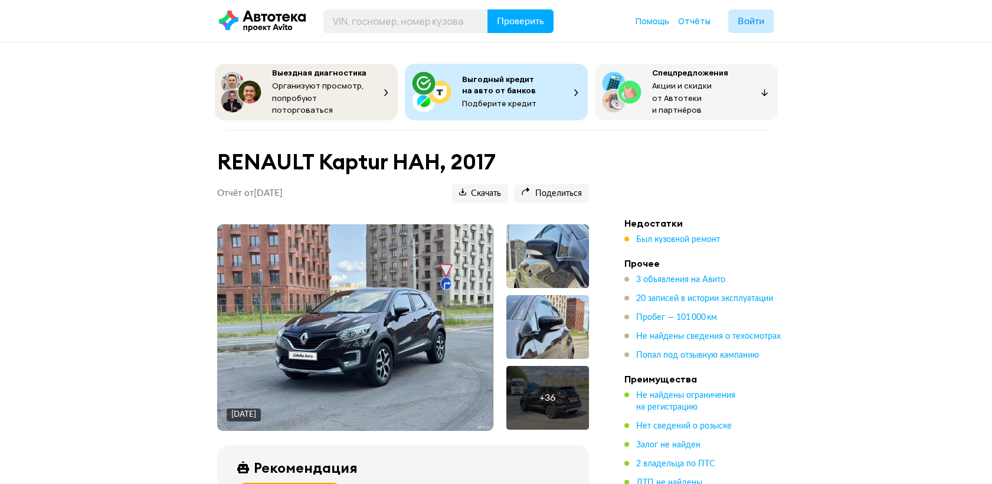
drag, startPoint x: 686, startPoint y: 231, endPoint x: 699, endPoint y: 244, distance: 18.0
click at [687, 236] on span "Был кузовной ремонт" at bounding box center [678, 240] width 84 height 8
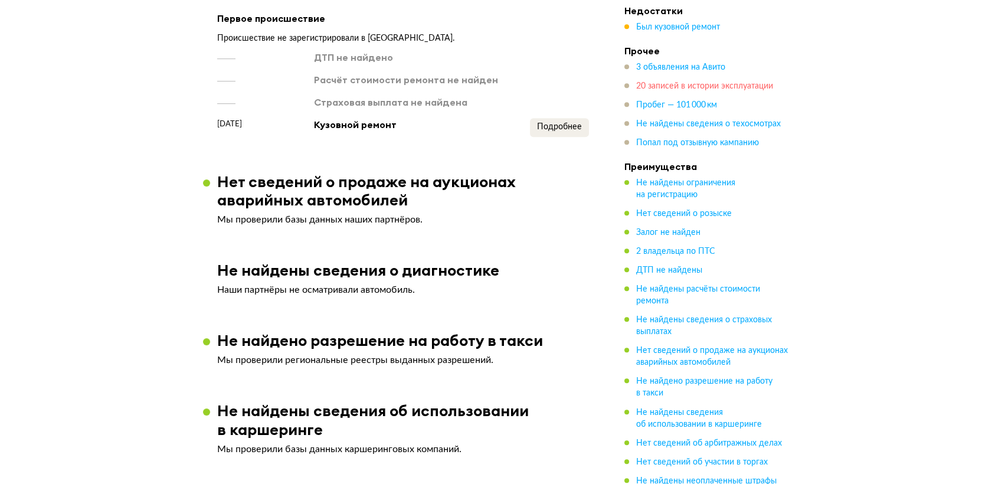
click at [736, 82] on span "20 записей в истории эксплуатации" at bounding box center [704, 86] width 137 height 8
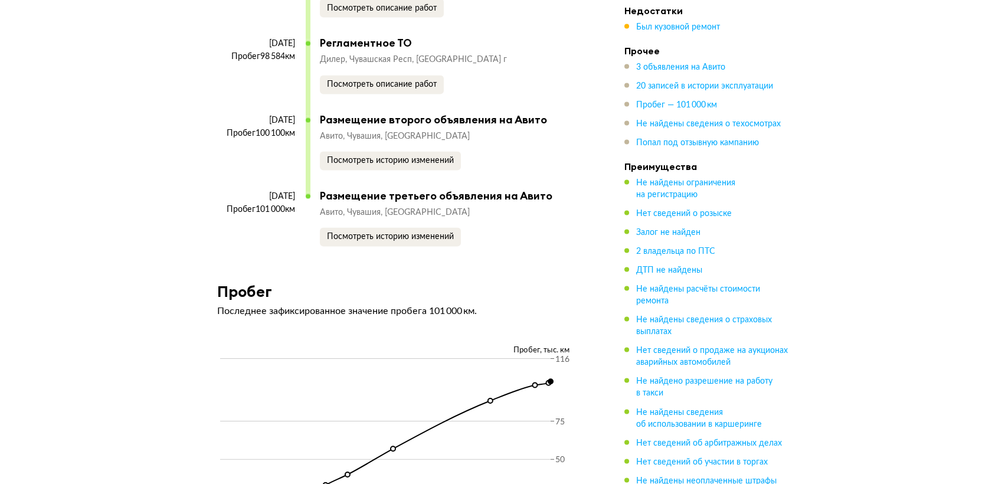
scroll to position [4468, 0]
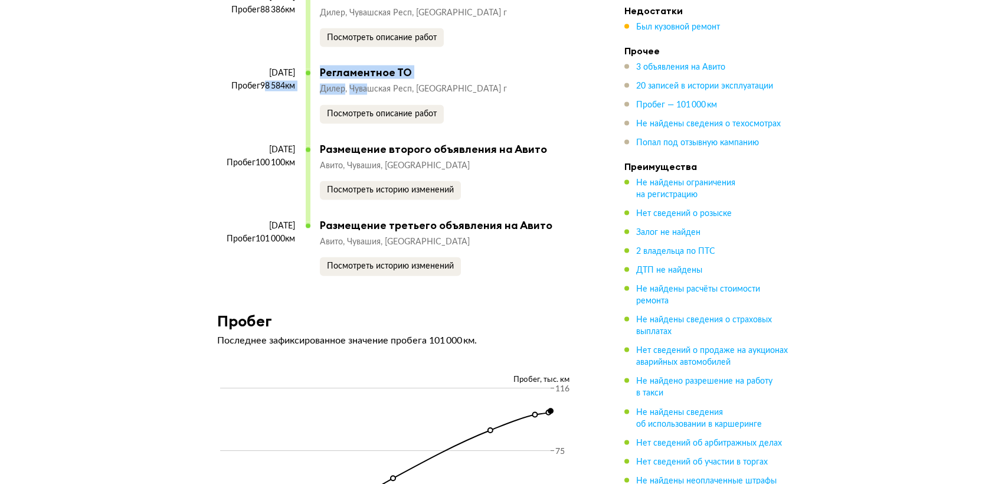
drag, startPoint x: 260, startPoint y: 105, endPoint x: 374, endPoint y: 115, distance: 114.9
click at [374, 115] on div "29 января 2025 Пробег 98 584 км Регламентное ТО Дилер Чувашская Респ, Чебоксары…" at bounding box center [397, 104] width 360 height 76
click at [515, 118] on div "Дилер Чувашская Респ, Чебоксары г Посмотреть описание работ" at bounding box center [448, 104] width 257 height 40
drag, startPoint x: 241, startPoint y: 91, endPoint x: 302, endPoint y: 97, distance: 60.6
click at [302, 97] on div "29 января 2025 Пробег 98 584 км" at bounding box center [261, 105] width 89 height 74
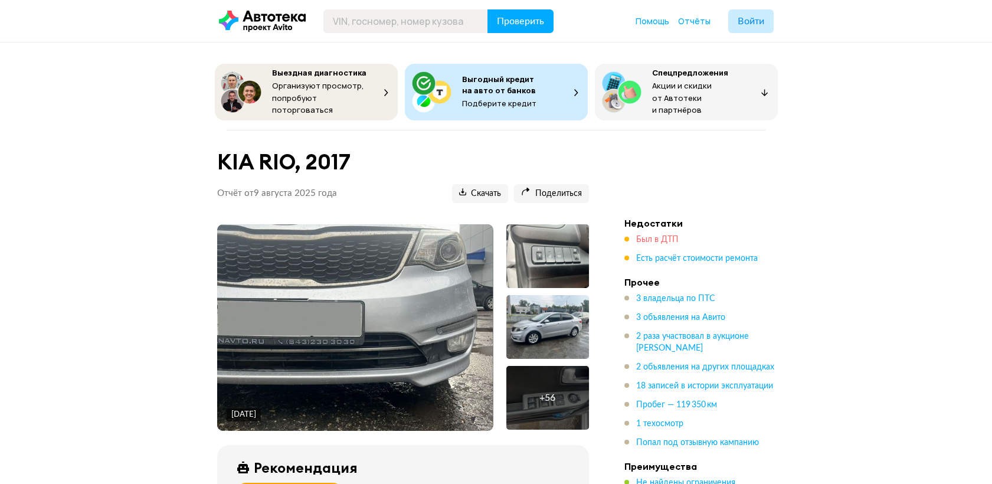
click at [660, 236] on span "Был в ДТП" at bounding box center [657, 240] width 42 height 8
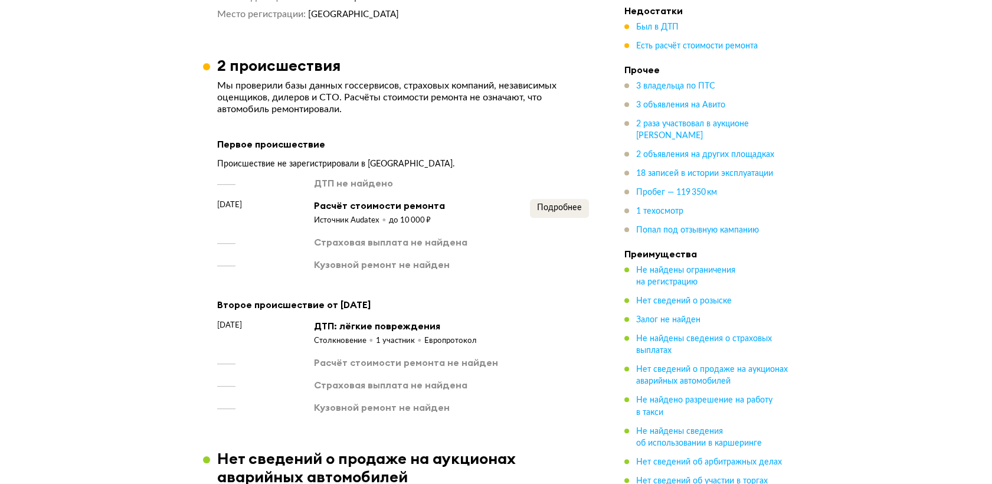
scroll to position [1418, 0]
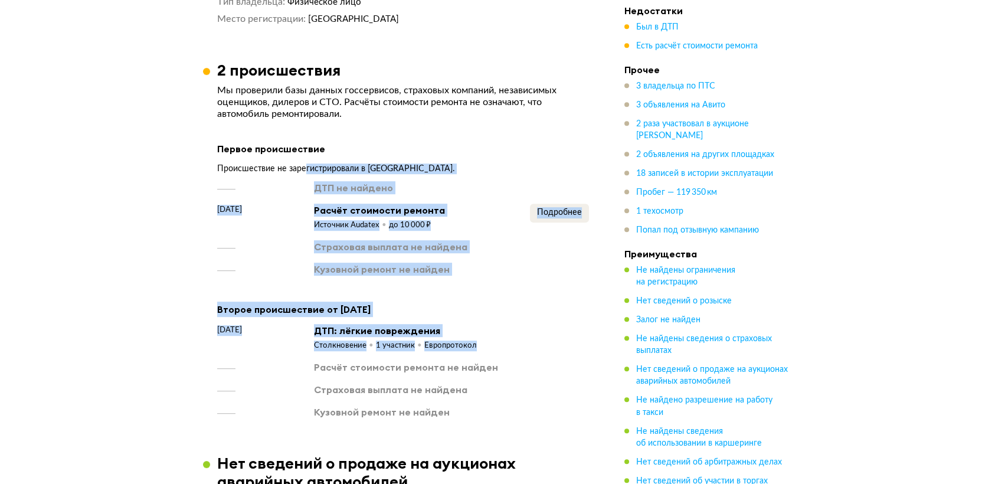
drag, startPoint x: 306, startPoint y: 163, endPoint x: 608, endPoint y: 368, distance: 364.9
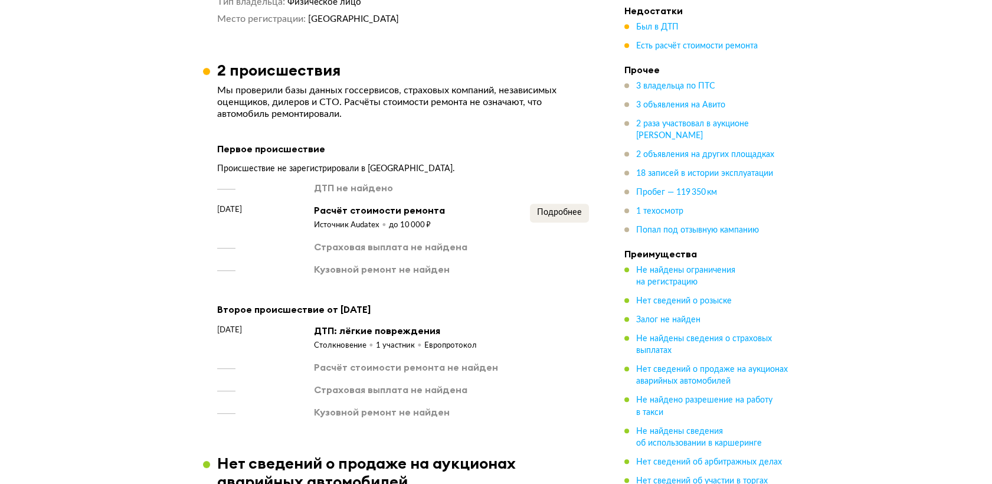
drag, startPoint x: 608, startPoint y: 368, endPoint x: 587, endPoint y: 394, distance: 33.1
click at [597, 394] on article "2 происшествия Мы проверили базы данных госсервисов, страховых компаний, незави…" at bounding box center [403, 240] width 400 height 358
click at [271, 344] on div "[DATE]" at bounding box center [256, 337] width 78 height 27
drag, startPoint x: 323, startPoint y: 333, endPoint x: 464, endPoint y: 333, distance: 140.5
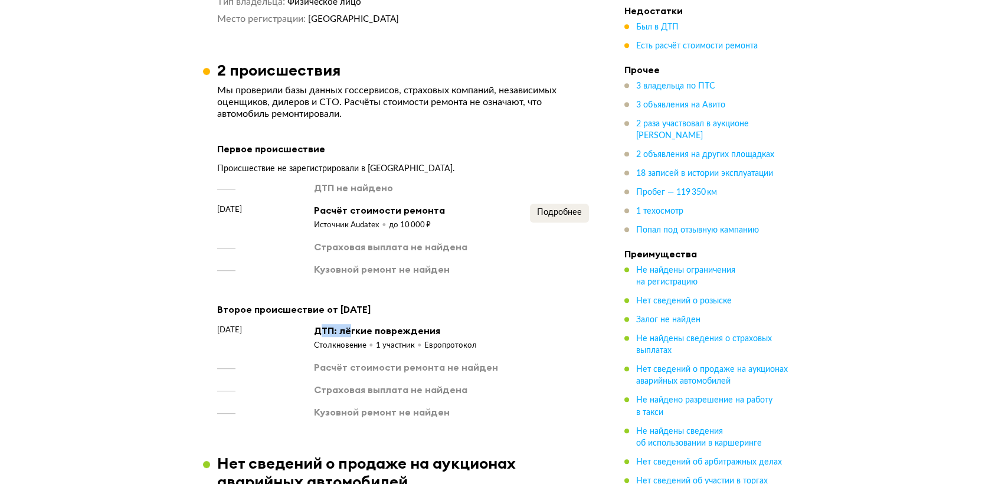
click at [464, 333] on div "ДТП: лёгкие повреждения" at bounding box center [395, 330] width 163 height 13
drag, startPoint x: 464, startPoint y: 333, endPoint x: 398, endPoint y: 229, distance: 122.8
click at [393, 227] on div "Источник Audatex до 10 000 ₽" at bounding box center [379, 224] width 131 height 14
drag, startPoint x: 398, startPoint y: 229, endPoint x: 574, endPoint y: 204, distance: 177.6
click at [574, 208] on span "Подробнее" at bounding box center [559, 212] width 45 height 8
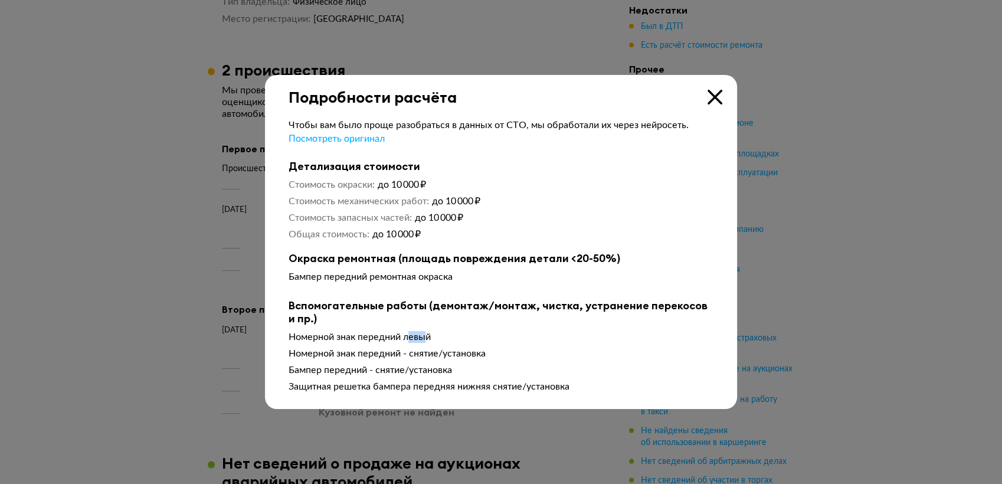
click at [427, 340] on div "Номерной знак передний левый" at bounding box center [501, 337] width 425 height 12
drag, startPoint x: 352, startPoint y: 356, endPoint x: 430, endPoint y: 356, distance: 78.5
click at [428, 356] on div "Номерной знак передний - снятие/установка" at bounding box center [501, 354] width 425 height 12
click at [318, 369] on div "Бампер передний - снятие/установка" at bounding box center [501, 370] width 425 height 12
drag, startPoint x: 340, startPoint y: 371, endPoint x: 436, endPoint y: 371, distance: 96.2
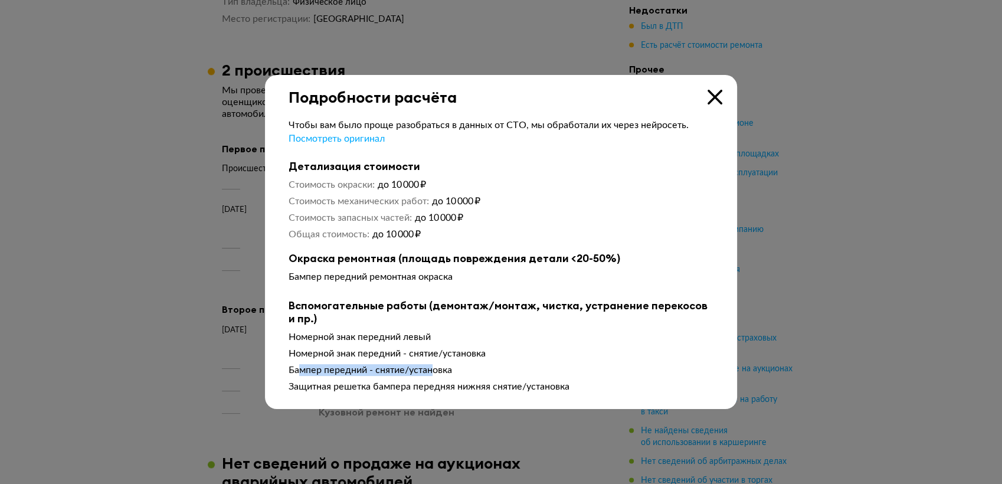
click at [436, 371] on div "Бампер передний - снятие/установка" at bounding box center [501, 370] width 425 height 12
drag, startPoint x: 436, startPoint y: 371, endPoint x: 345, endPoint y: 391, distance: 93.8
click at [345, 391] on div "Защитная решетка бампера передняя нижняя снятие/установка" at bounding box center [501, 387] width 425 height 12
click at [714, 92] on icon at bounding box center [715, 97] width 15 height 15
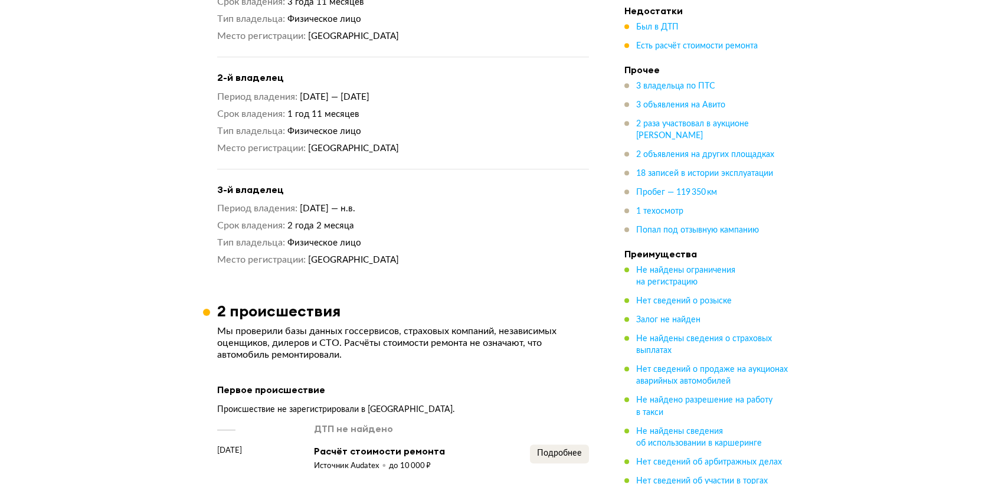
scroll to position [1025, 0]
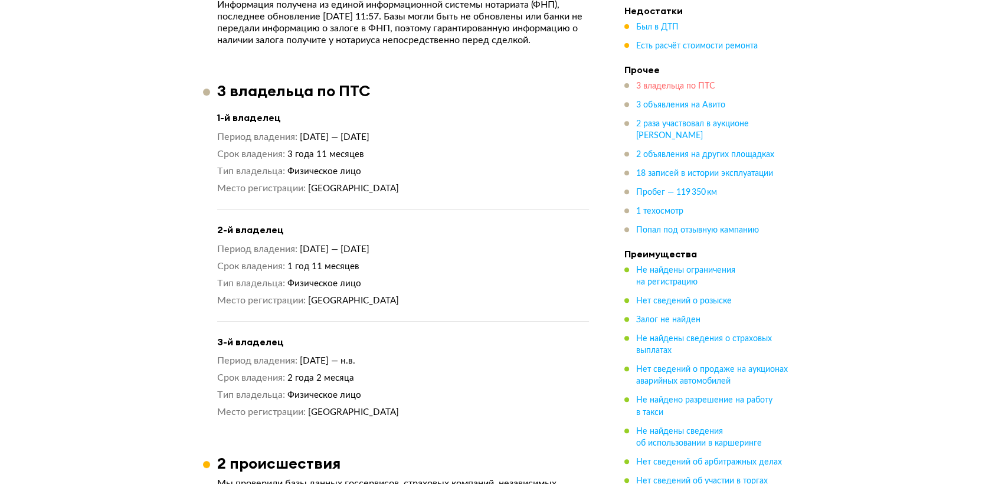
click at [684, 82] on span "3 владельца по ПТС" at bounding box center [675, 86] width 79 height 8
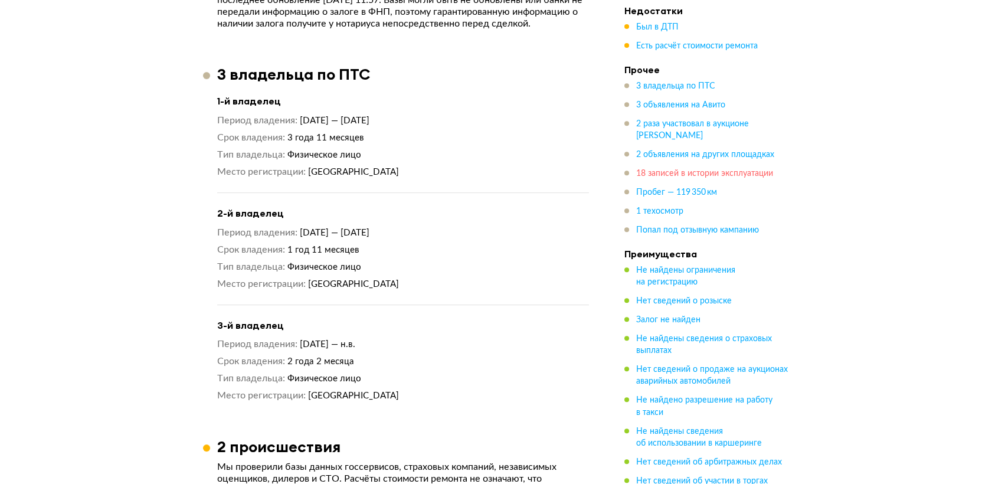
scroll to position [1044, 0]
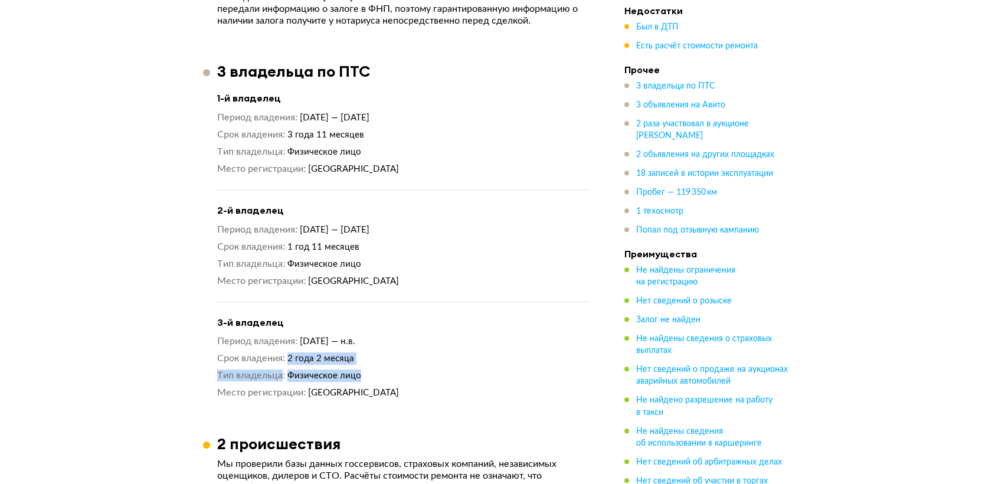
drag, startPoint x: 288, startPoint y: 356, endPoint x: 401, endPoint y: 371, distance: 114.2
click at [401, 371] on div "Период владения [DATE] — н.в. Срок владения 2 года 2 месяца Тип владельца Физич…" at bounding box center [403, 367] width 372 height 64
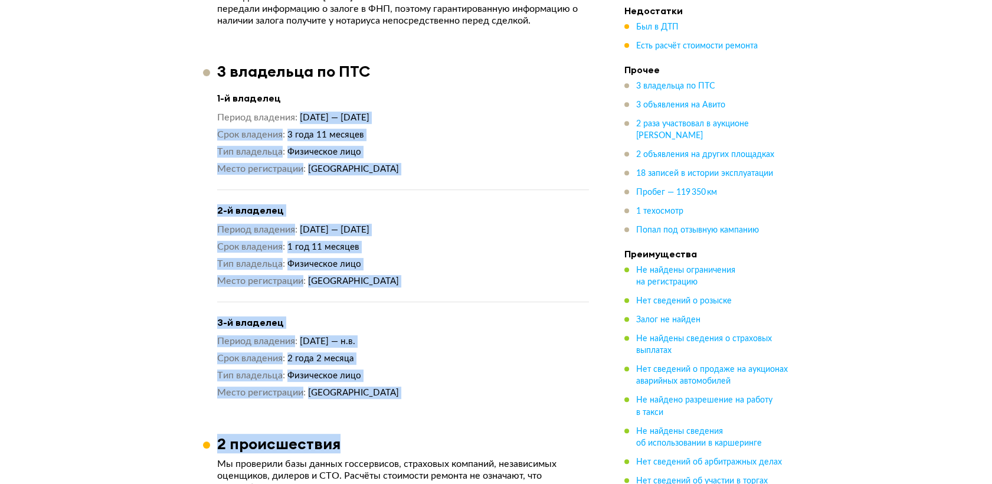
drag, startPoint x: 305, startPoint y: 151, endPoint x: 342, endPoint y: 446, distance: 298.0
drag, startPoint x: 342, startPoint y: 446, endPoint x: 455, endPoint y: 385, distance: 128.9
click at [455, 387] on dd "[GEOGRAPHIC_DATA]" at bounding box center [448, 393] width 281 height 12
click at [493, 378] on dd "Физическое лицо" at bounding box center [438, 375] width 302 height 12
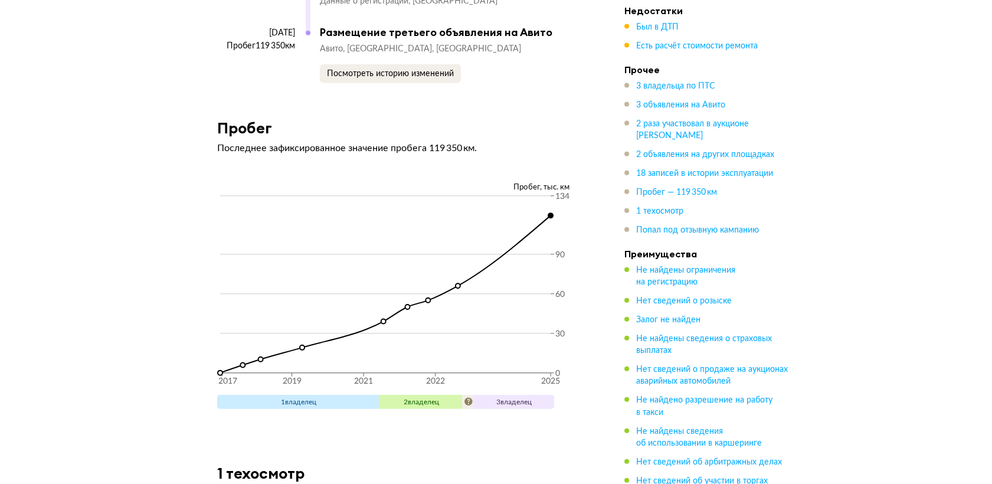
scroll to position [5307, 0]
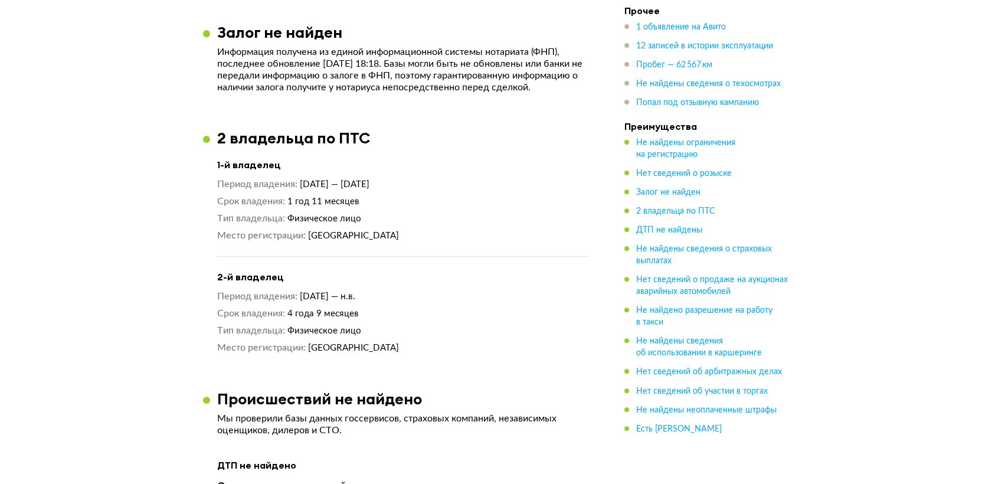
scroll to position [1049, 0]
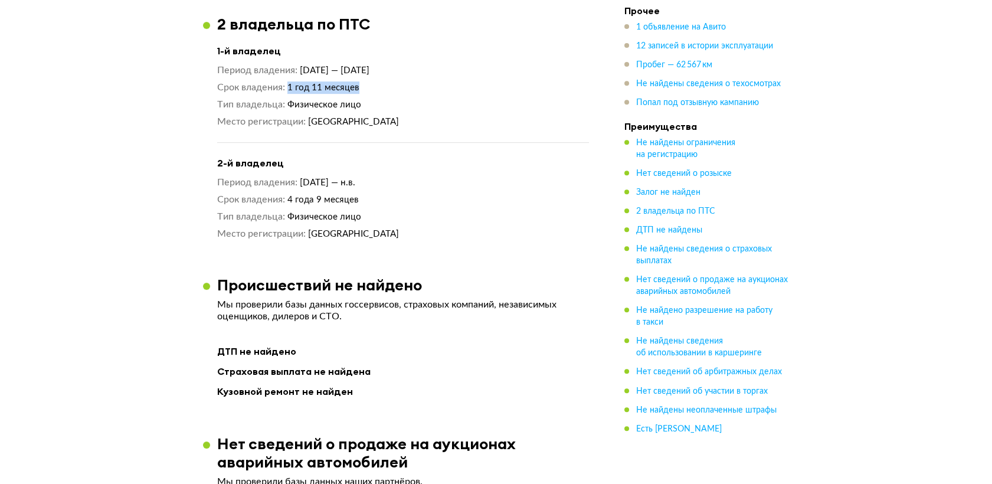
drag, startPoint x: 287, startPoint y: 92, endPoint x: 401, endPoint y: 91, distance: 114.5
click at [401, 91] on dl "Срок владения 1 год 11 месяцев" at bounding box center [403, 87] width 372 height 12
drag, startPoint x: 287, startPoint y: 205, endPoint x: 407, endPoint y: 217, distance: 119.8
click at [407, 217] on div "Период владения 5 декабря 2020 — н.в. Срок владения 4 года 9 месяцев Тип владел…" at bounding box center [403, 208] width 372 height 64
drag, startPoint x: 407, startPoint y: 217, endPoint x: 481, endPoint y: 292, distance: 105.6
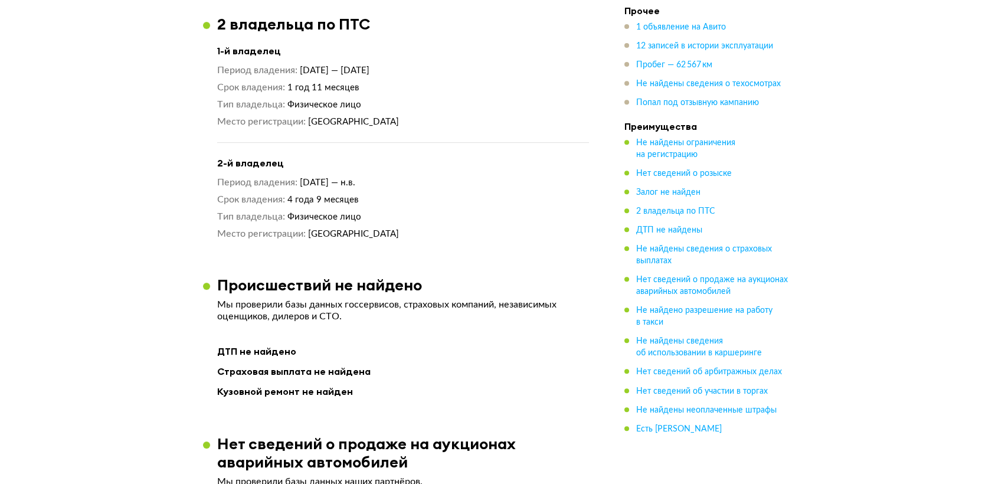
click at [480, 292] on div "Происшествий не найдено" at bounding box center [403, 285] width 400 height 18
drag, startPoint x: 332, startPoint y: 185, endPoint x: 410, endPoint y: 199, distance: 79.7
click at [410, 199] on div "Период владения 5 декабря 2020 — н.в. Срок владения 4 года 9 месяцев Тип владел…" at bounding box center [403, 208] width 372 height 64
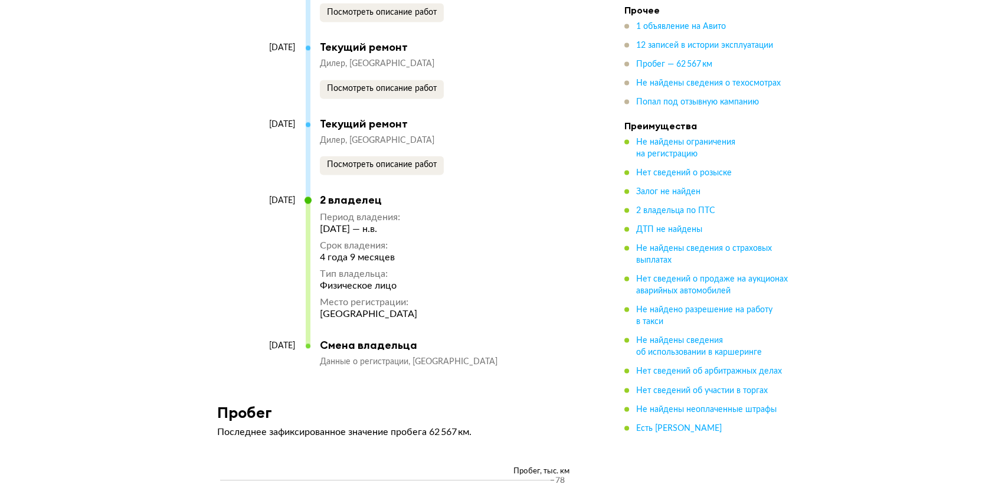
scroll to position [3344, 0]
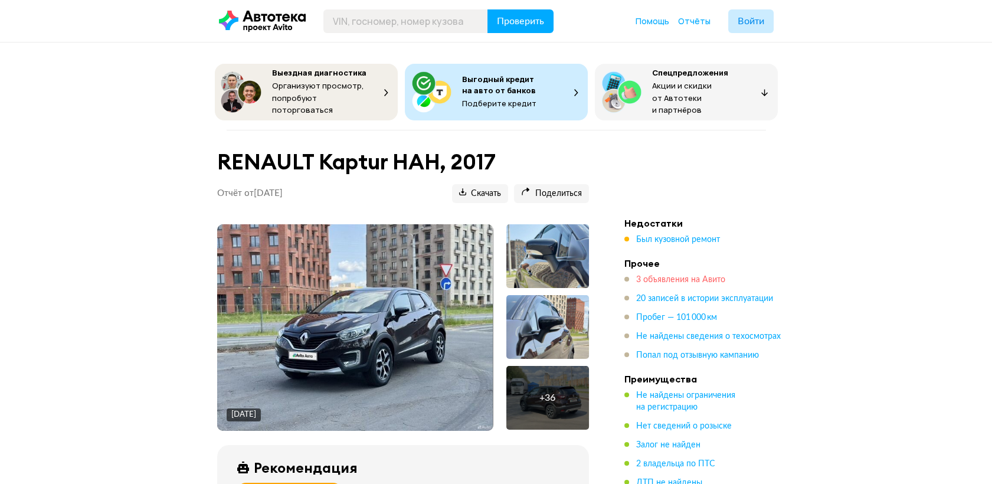
click at [668, 276] on span "3 объявления на Авито" at bounding box center [680, 280] width 89 height 8
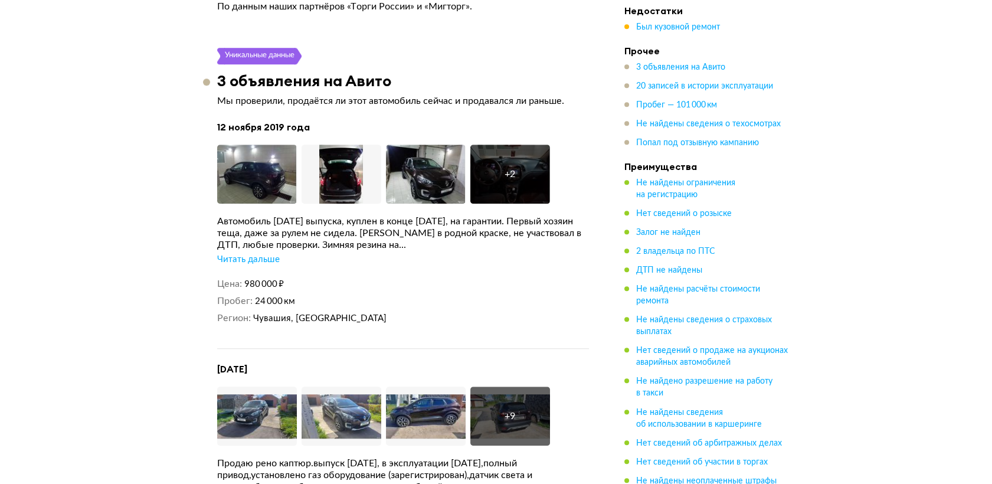
scroll to position [1965, 0]
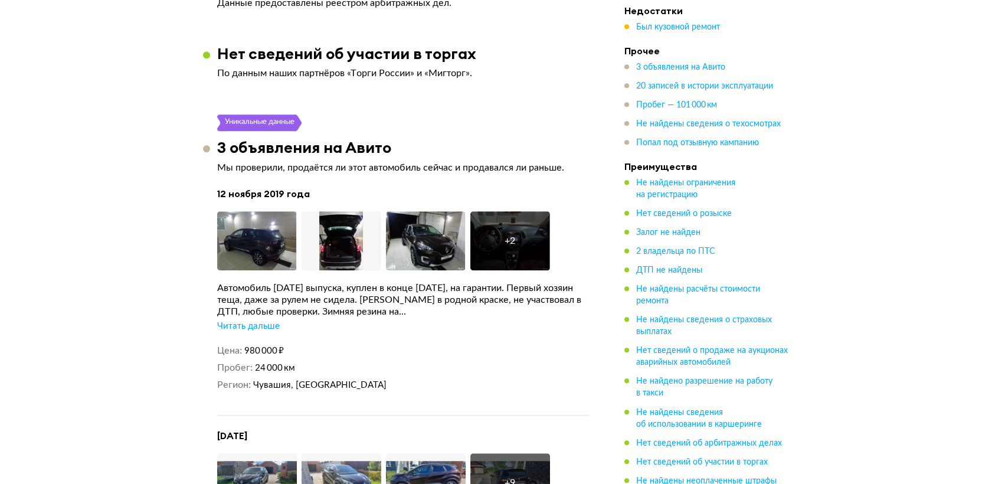
click at [267, 332] on div "Читать дальше" at bounding box center [248, 326] width 63 height 12
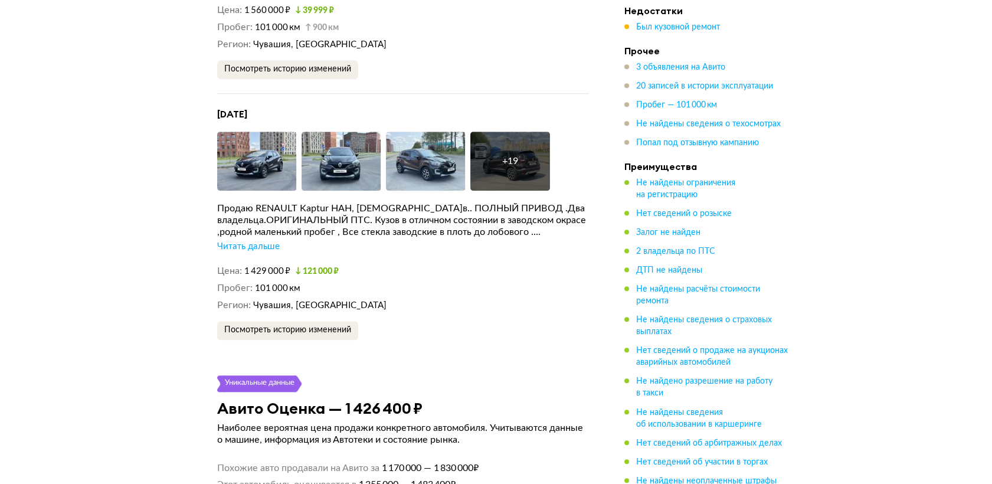
scroll to position [2556, 0]
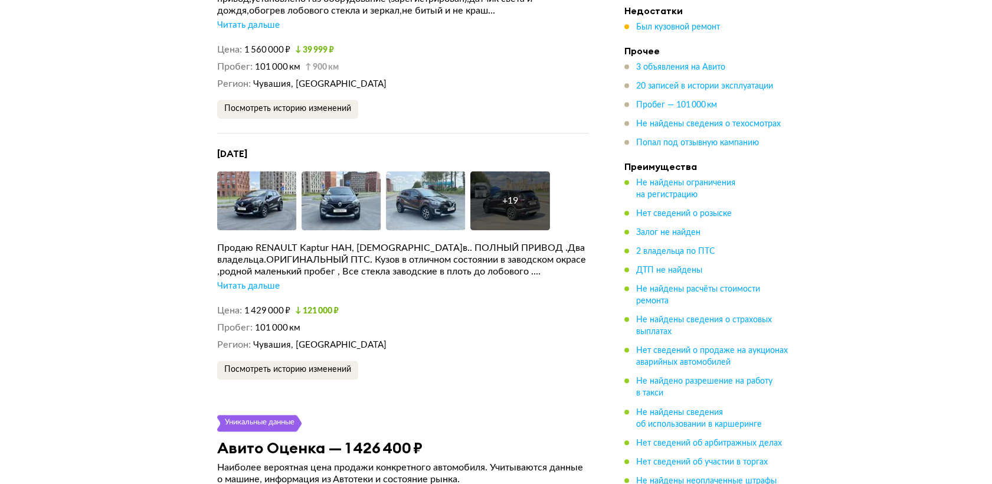
click at [260, 290] on div "Читать дальше" at bounding box center [248, 286] width 63 height 12
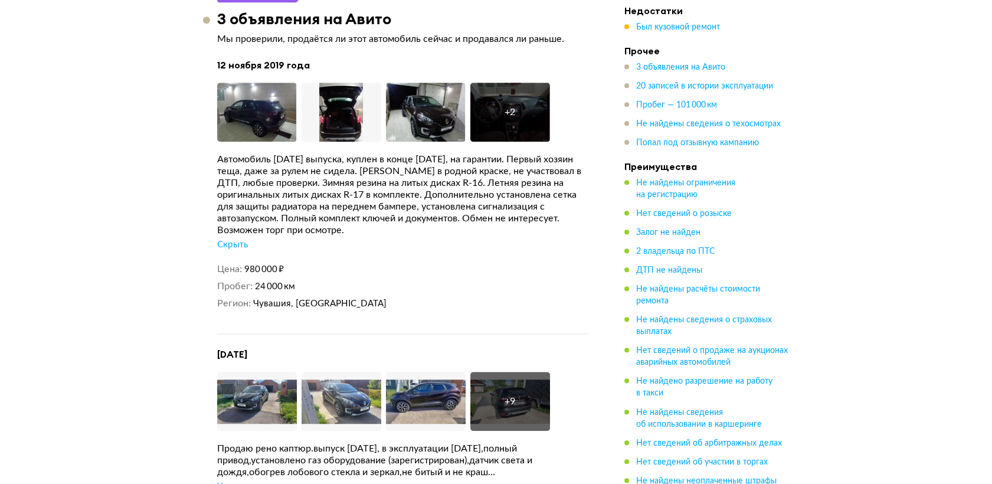
scroll to position [1900, 0]
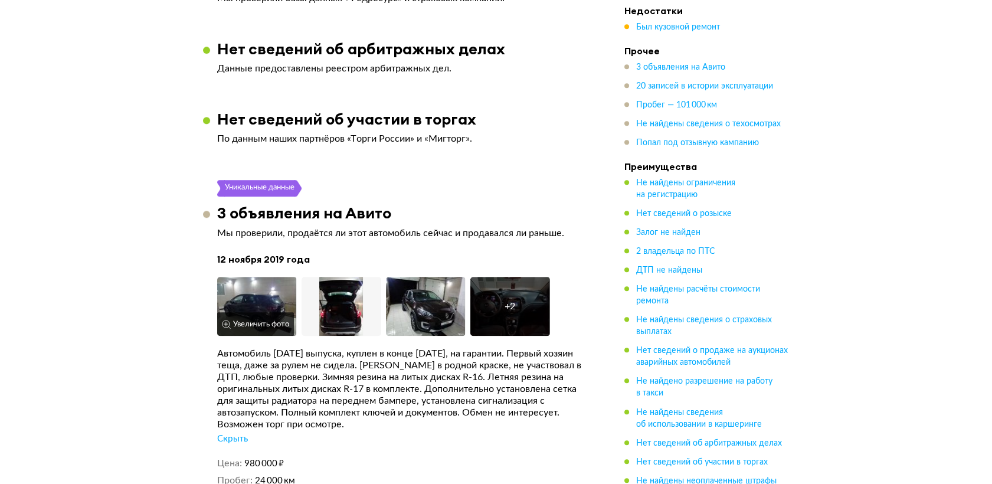
click at [238, 315] on img at bounding box center [257, 306] width 80 height 59
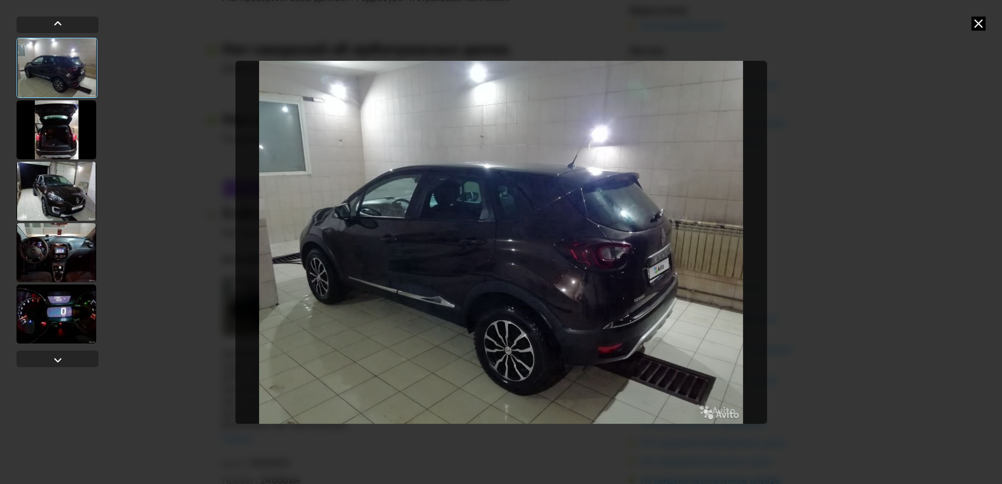
click at [972, 26] on icon at bounding box center [979, 24] width 14 height 14
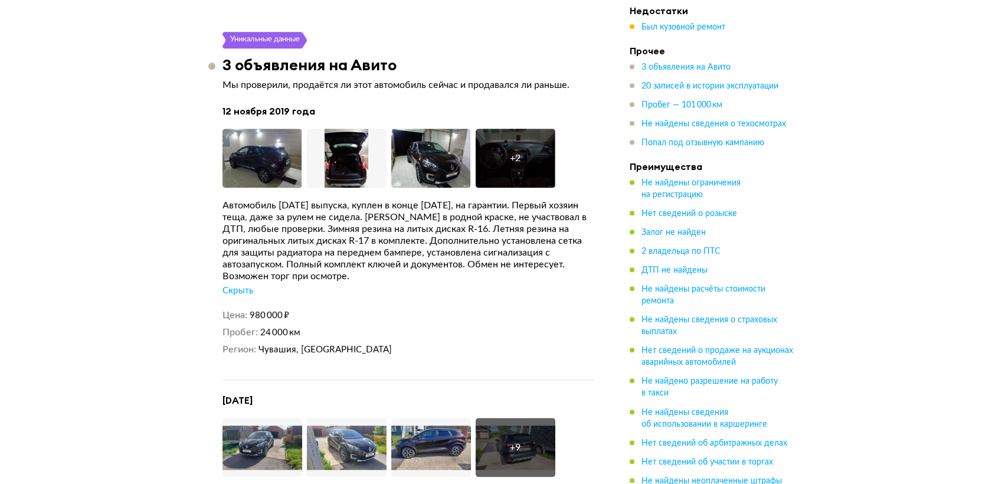
scroll to position [2163, 0]
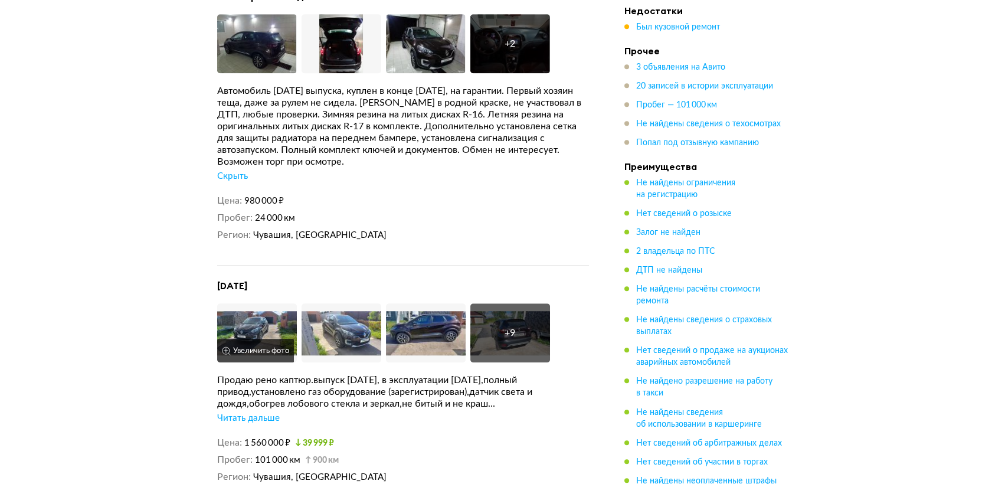
click at [253, 340] on img at bounding box center [257, 332] width 80 height 59
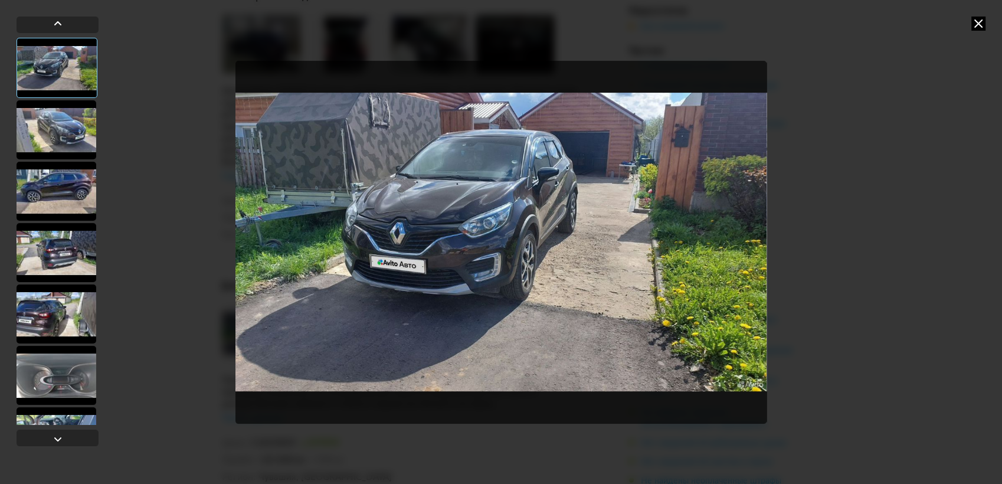
click at [59, 129] on div at bounding box center [57, 129] width 80 height 59
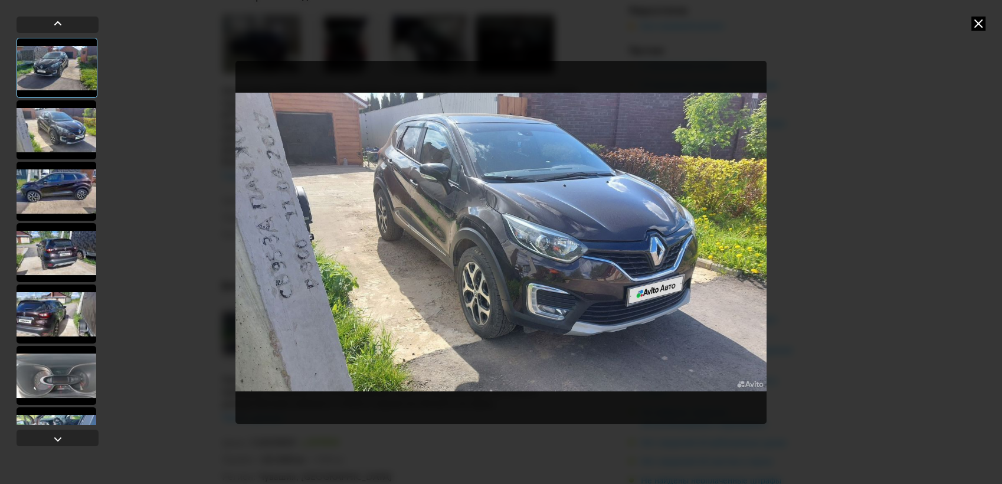
click at [44, 192] on div at bounding box center [57, 191] width 80 height 59
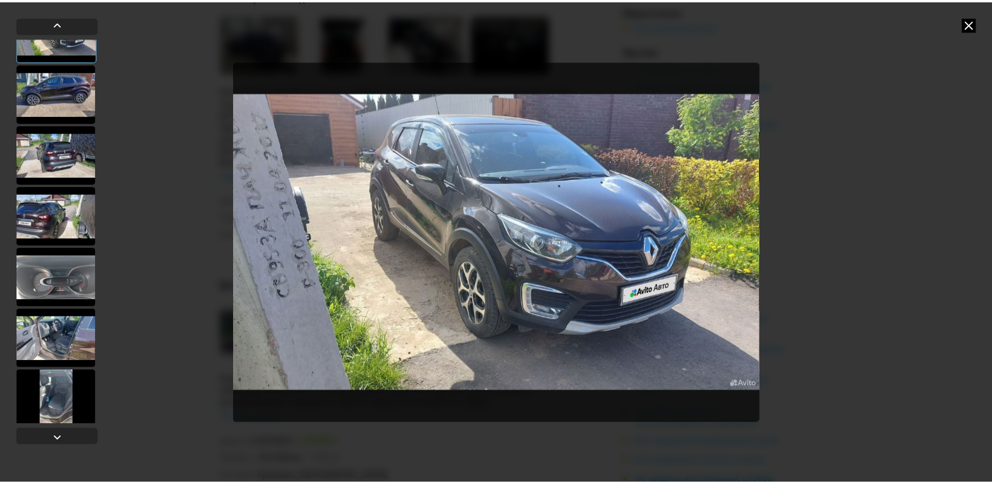
scroll to position [0, 0]
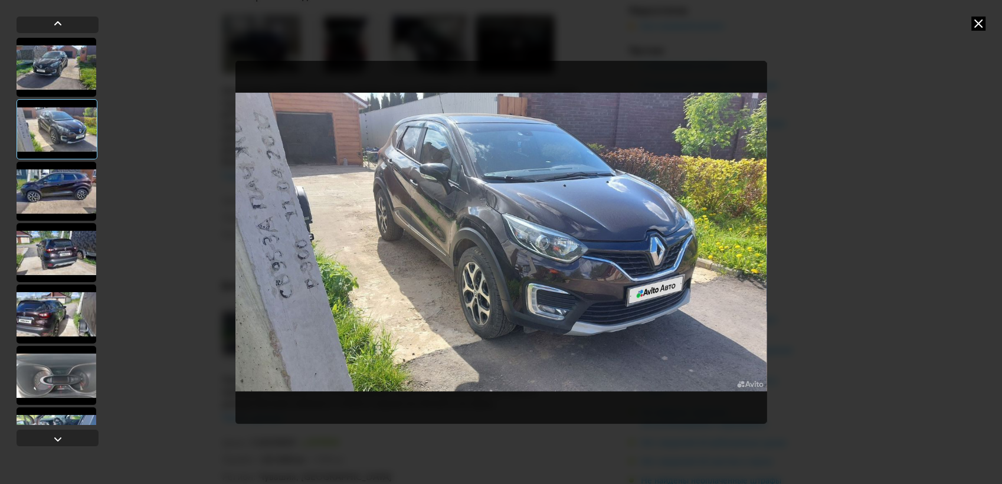
click at [974, 24] on icon at bounding box center [979, 24] width 14 height 14
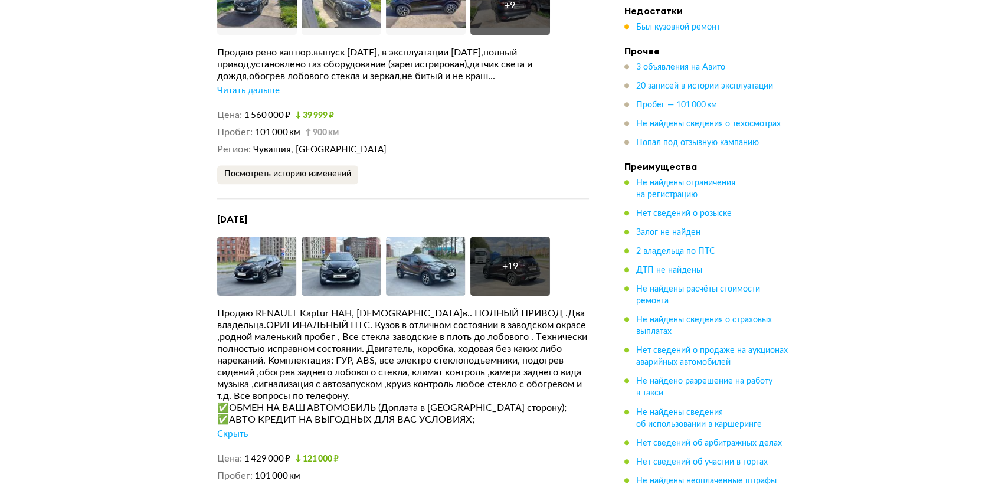
scroll to position [2359, 0]
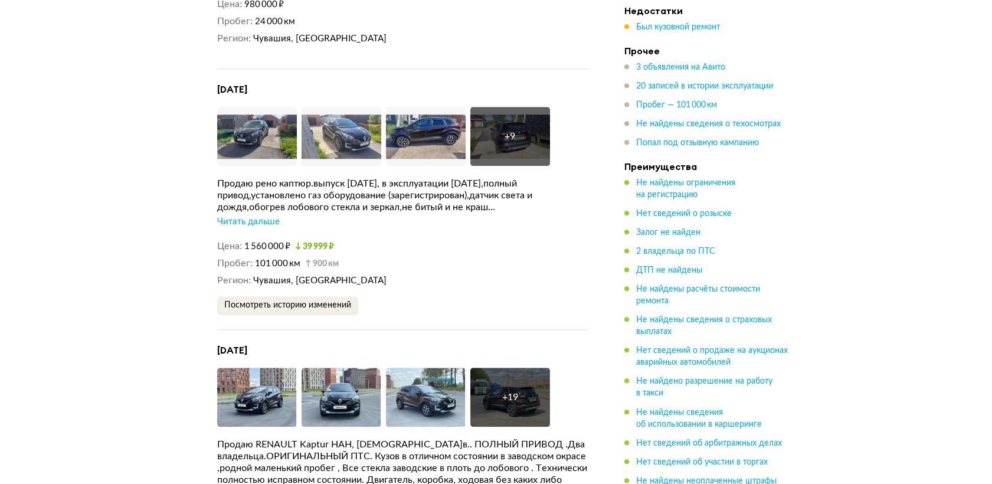
click at [263, 228] on div "Читать дальше" at bounding box center [248, 222] width 63 height 12
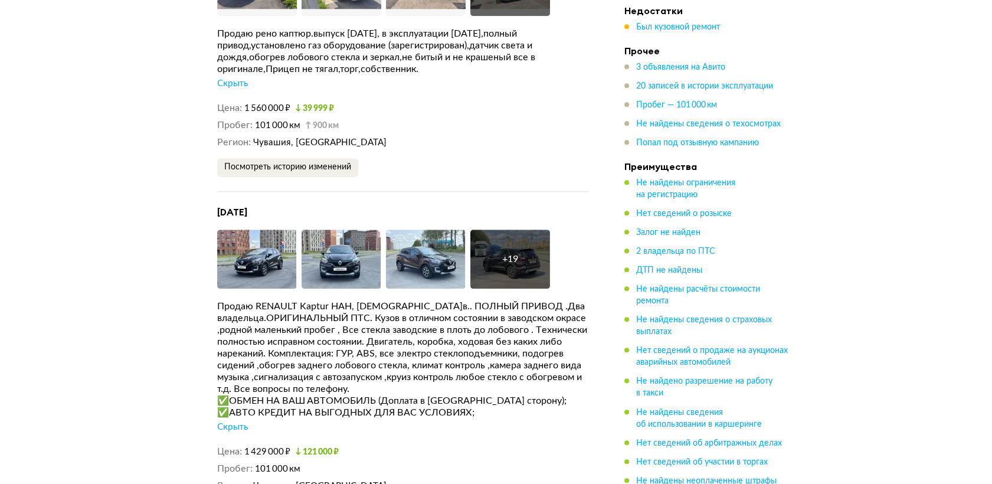
scroll to position [2687, 0]
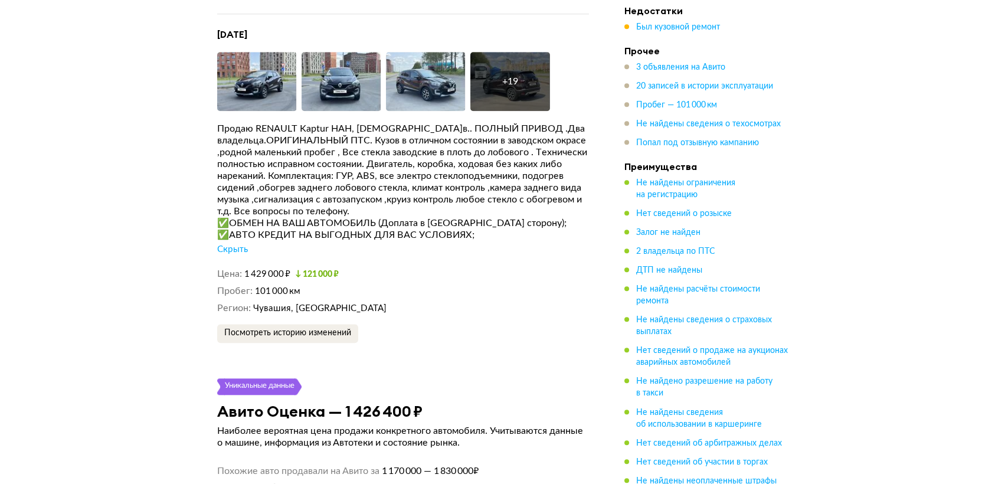
click at [231, 256] on div "Скрыть" at bounding box center [232, 250] width 31 height 12
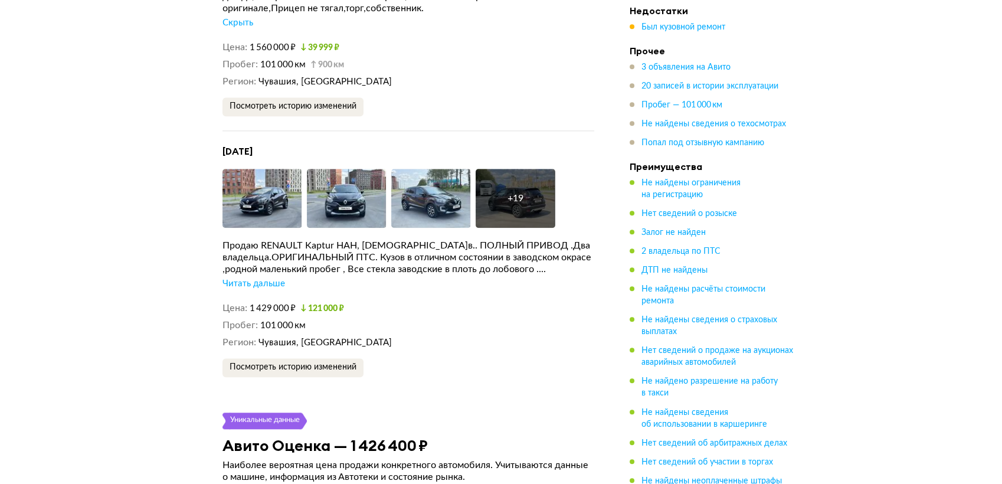
scroll to position [2425, 0]
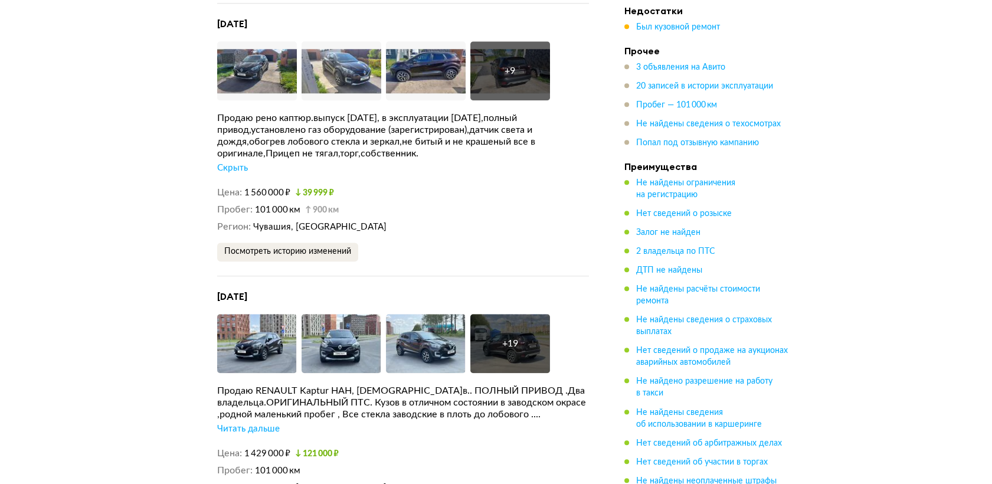
click at [512, 347] on div "+ 19" at bounding box center [510, 344] width 16 height 12
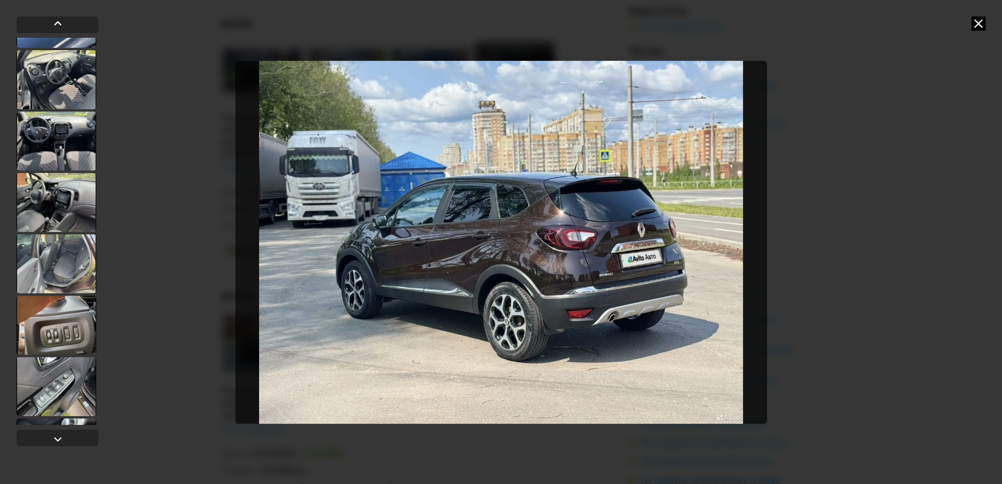
scroll to position [964, 0]
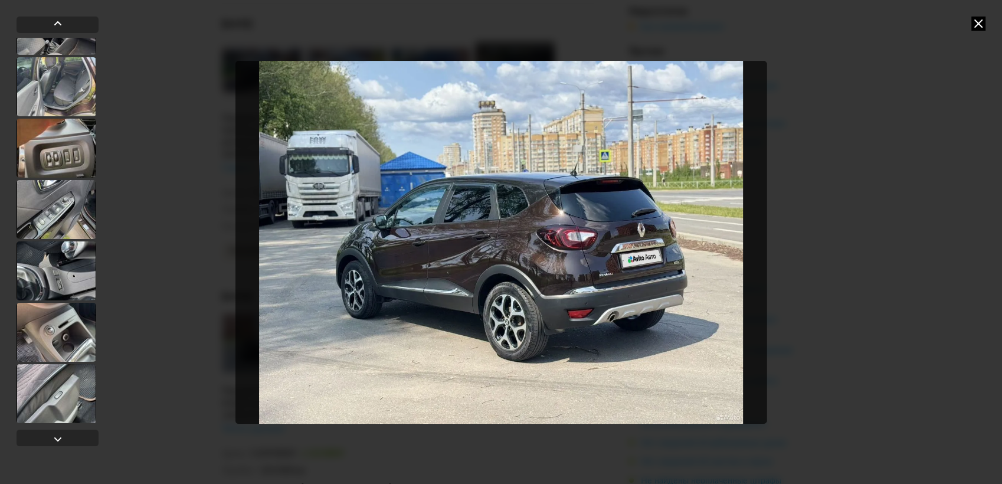
click at [47, 393] on div at bounding box center [57, 393] width 80 height 59
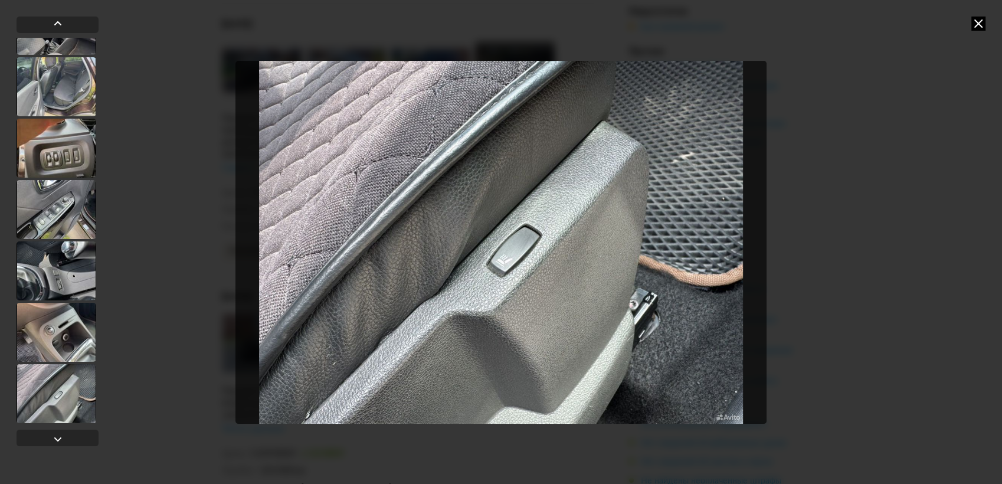
scroll to position [963, 0]
click at [55, 332] on div at bounding box center [57, 331] width 80 height 59
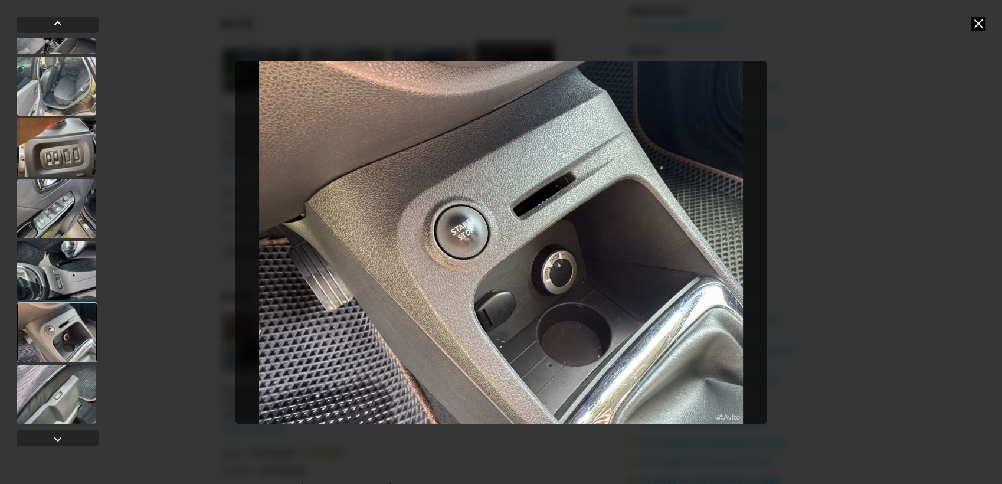
click at [55, 270] on div at bounding box center [57, 270] width 80 height 59
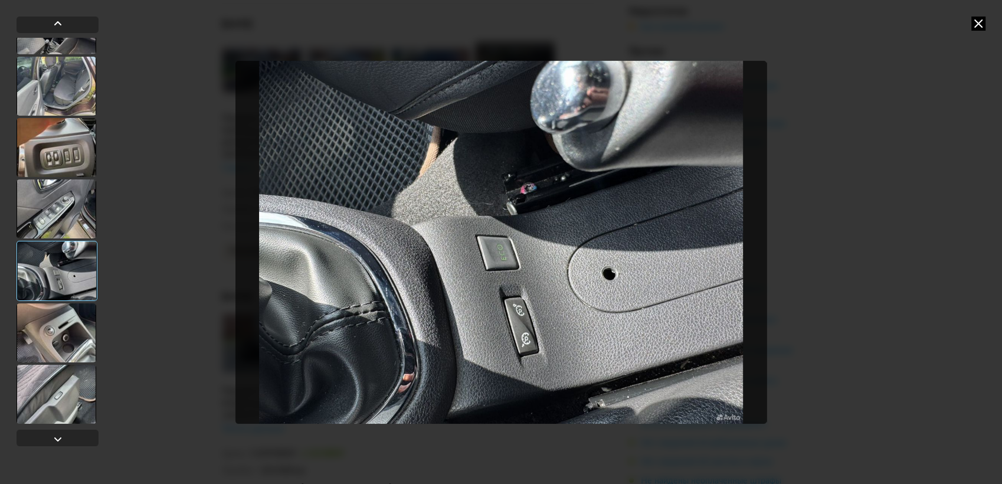
drag, startPoint x: 71, startPoint y: 251, endPoint x: 78, endPoint y: 238, distance: 14.0
click at [73, 250] on div at bounding box center [57, 271] width 81 height 60
click at [83, 217] on div at bounding box center [57, 208] width 80 height 59
click at [51, 216] on div at bounding box center [57, 208] width 80 height 59
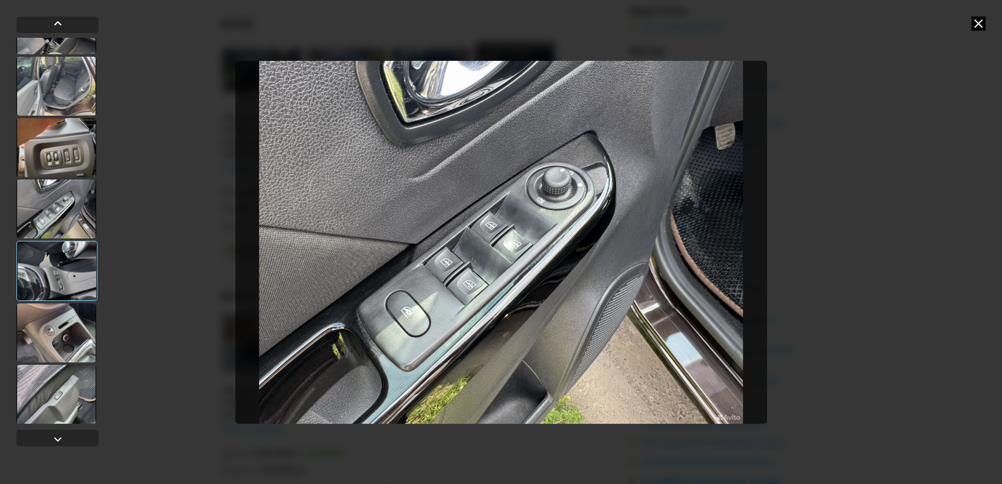
drag, startPoint x: 71, startPoint y: 170, endPoint x: 80, endPoint y: 175, distance: 10.3
click at [73, 172] on div at bounding box center [57, 147] width 80 height 59
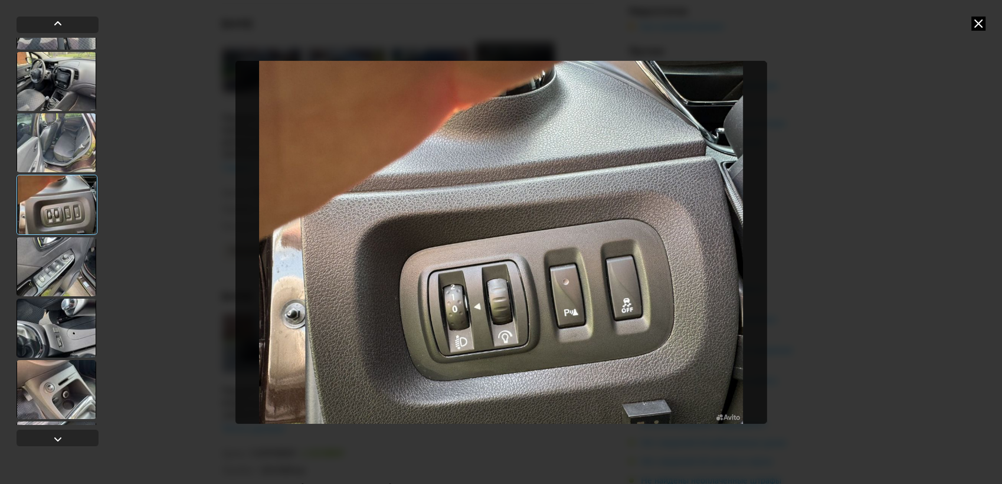
scroll to position [766, 0]
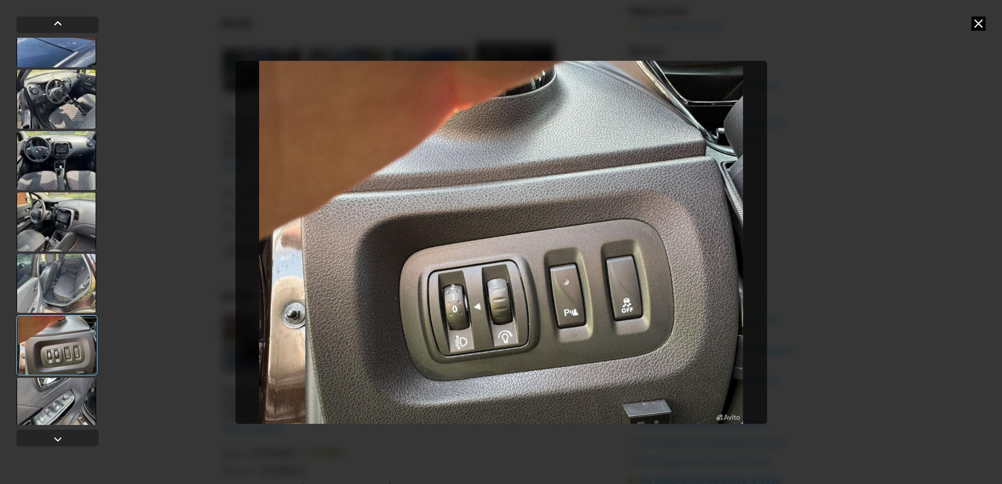
click at [61, 270] on div at bounding box center [57, 283] width 80 height 59
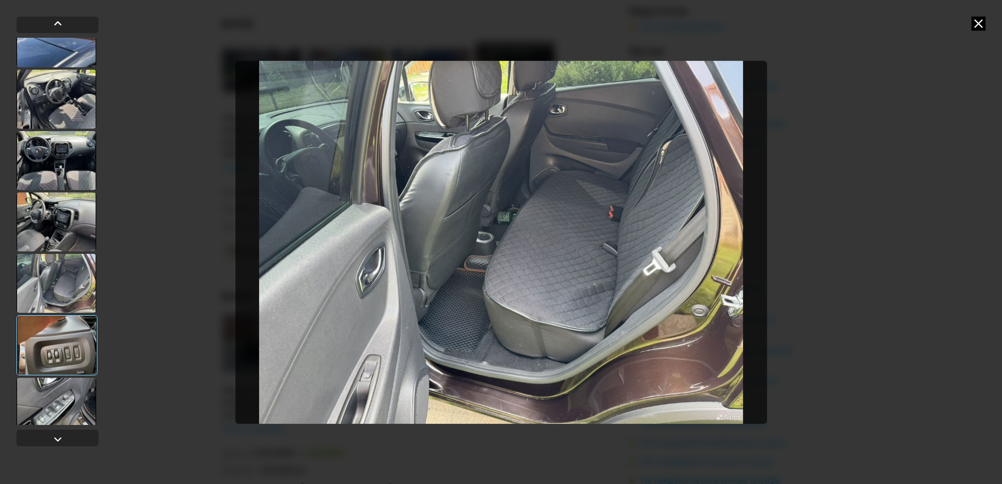
drag, startPoint x: 60, startPoint y: 234, endPoint x: 66, endPoint y: 197, distance: 37.1
click at [60, 234] on div at bounding box center [57, 221] width 80 height 59
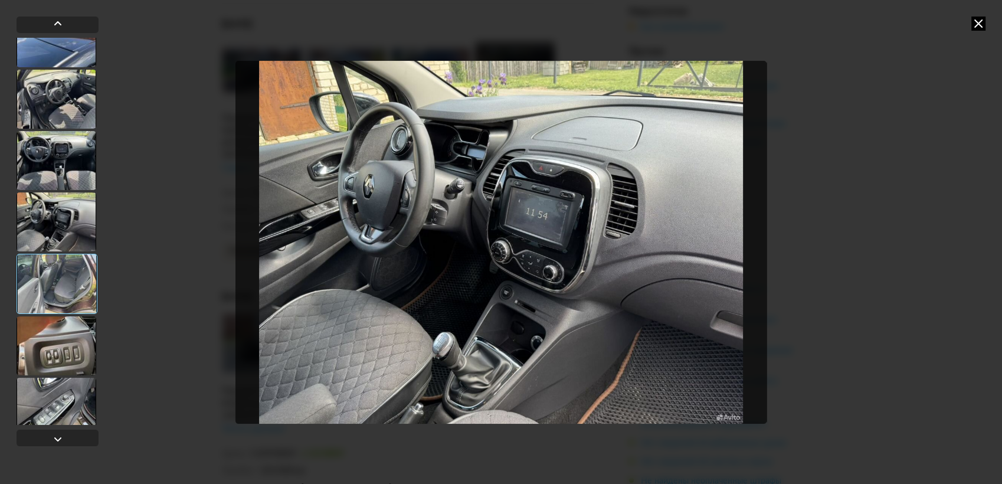
click at [64, 161] on div at bounding box center [57, 160] width 80 height 59
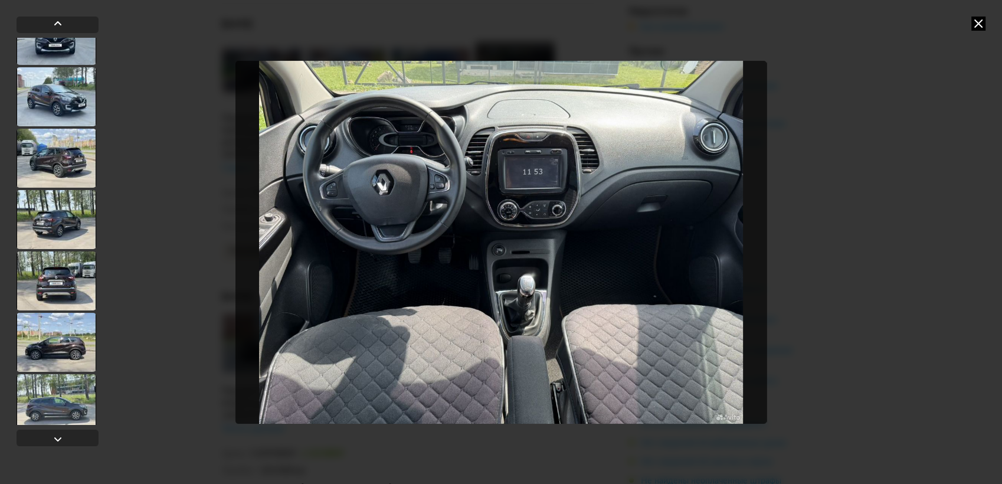
scroll to position [0, 0]
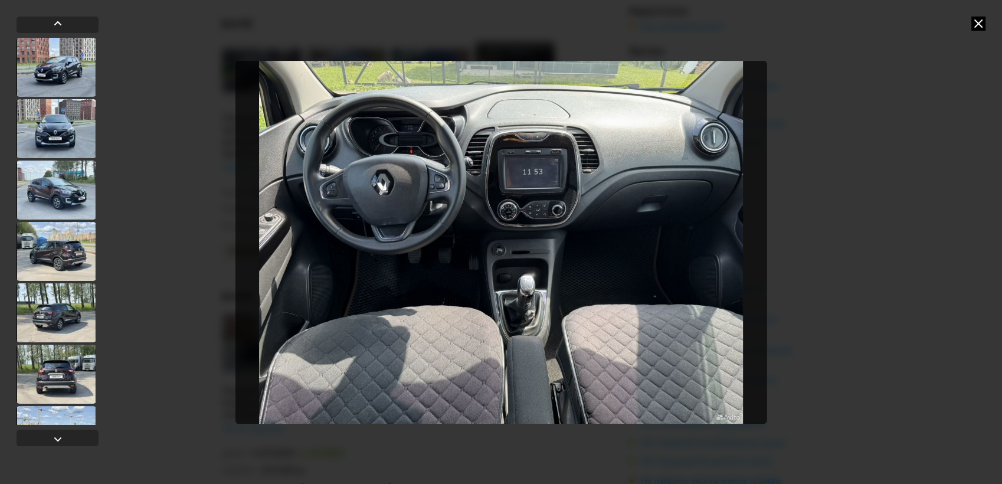
click at [57, 77] on div at bounding box center [57, 67] width 80 height 59
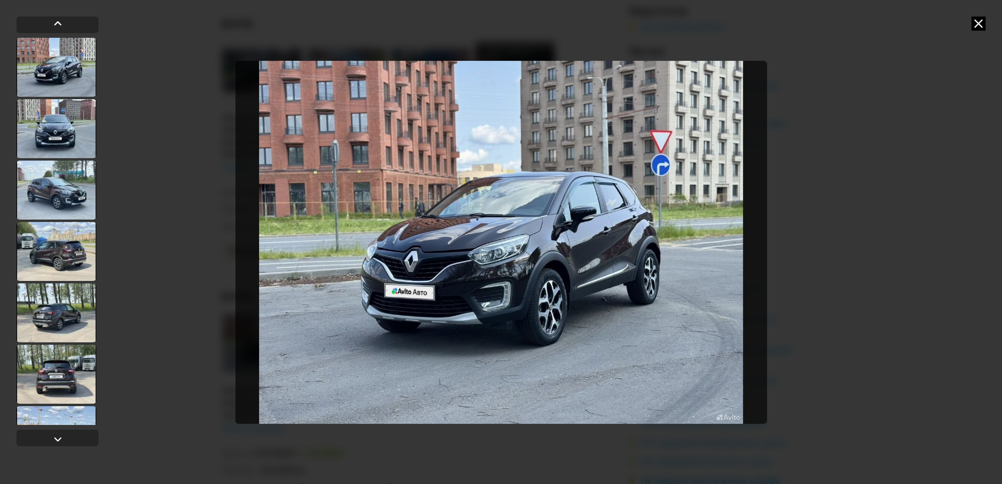
click at [57, 130] on div at bounding box center [57, 128] width 80 height 59
click at [61, 183] on div at bounding box center [57, 191] width 80 height 59
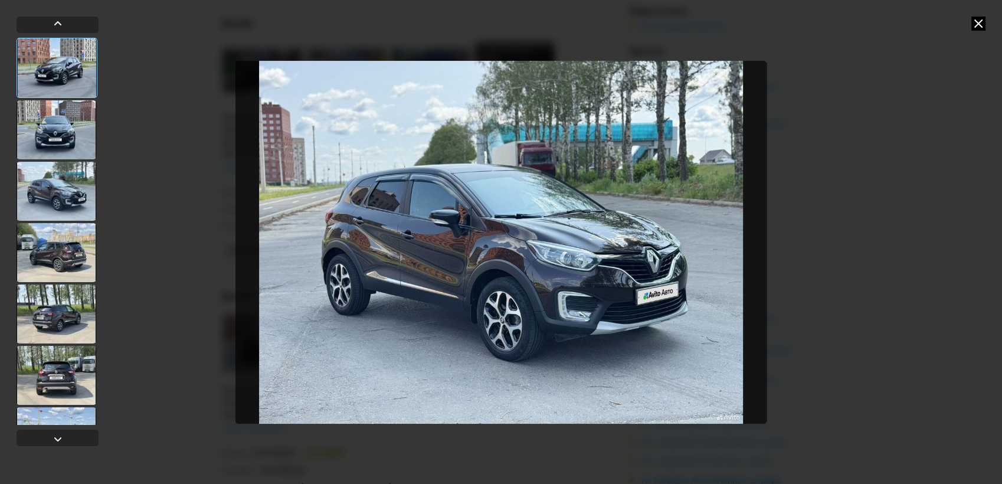
click at [54, 237] on div at bounding box center [57, 252] width 80 height 59
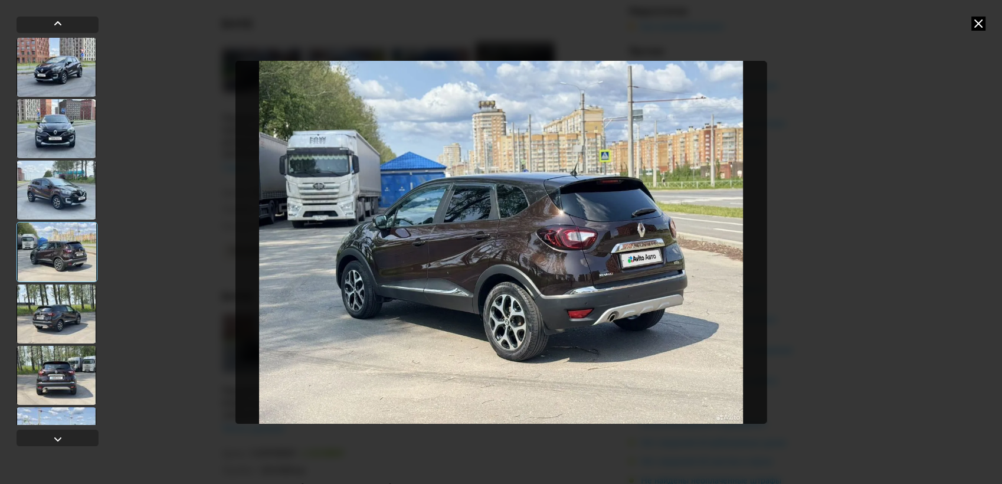
click at [56, 319] on div at bounding box center [57, 313] width 80 height 59
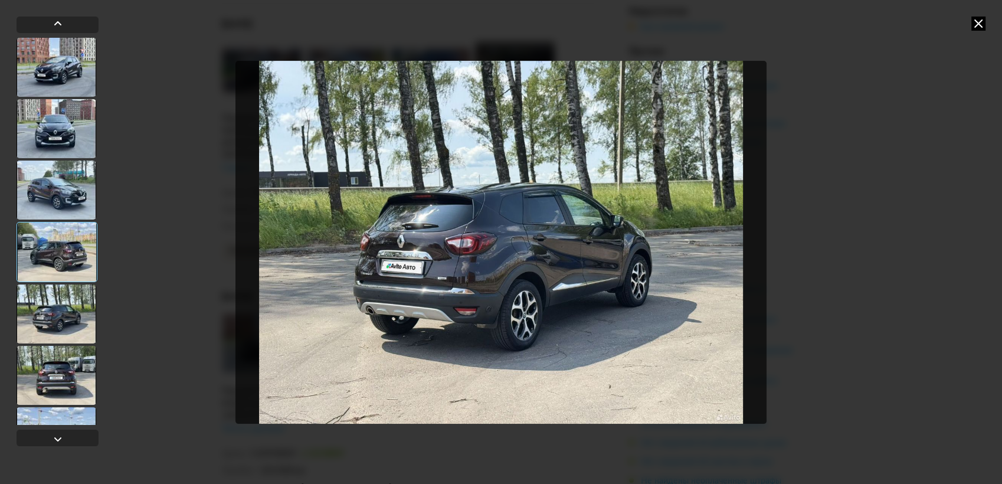
scroll to position [131, 0]
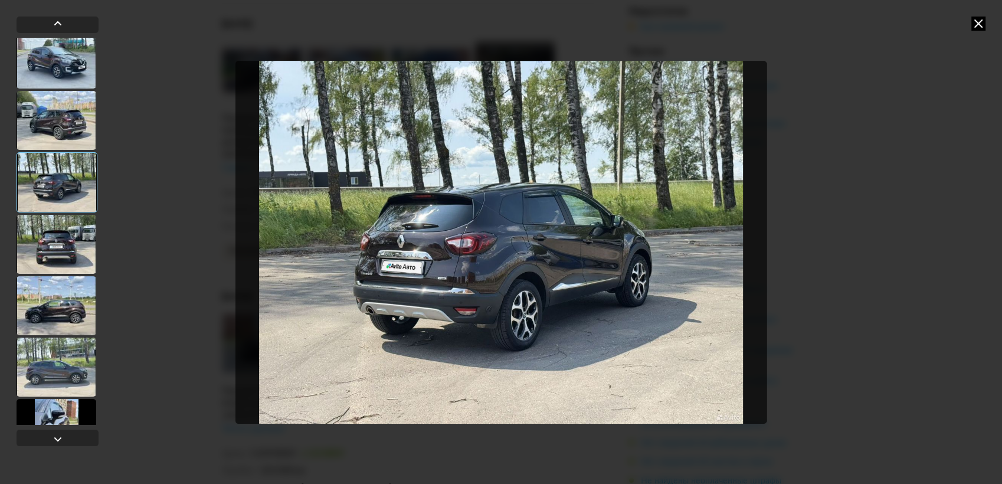
click at [57, 237] on div at bounding box center [57, 244] width 80 height 59
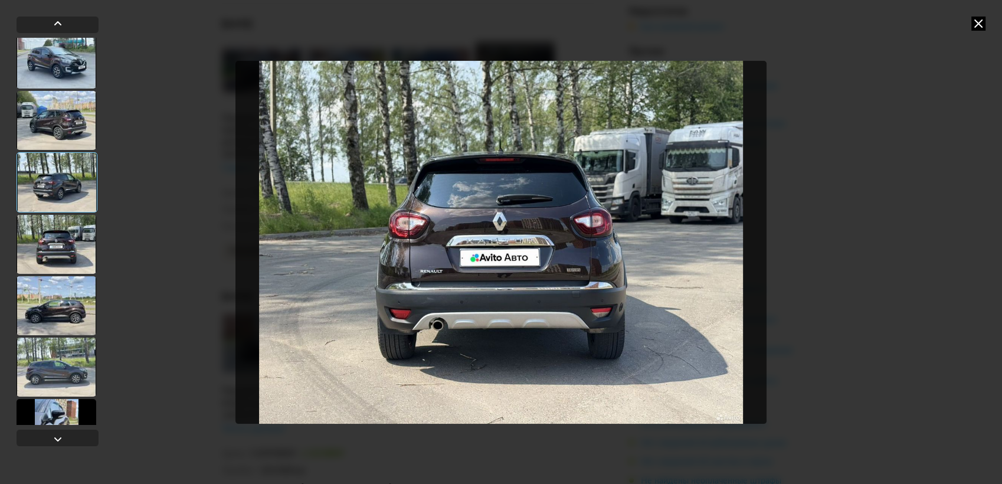
click at [66, 293] on div at bounding box center [57, 305] width 80 height 59
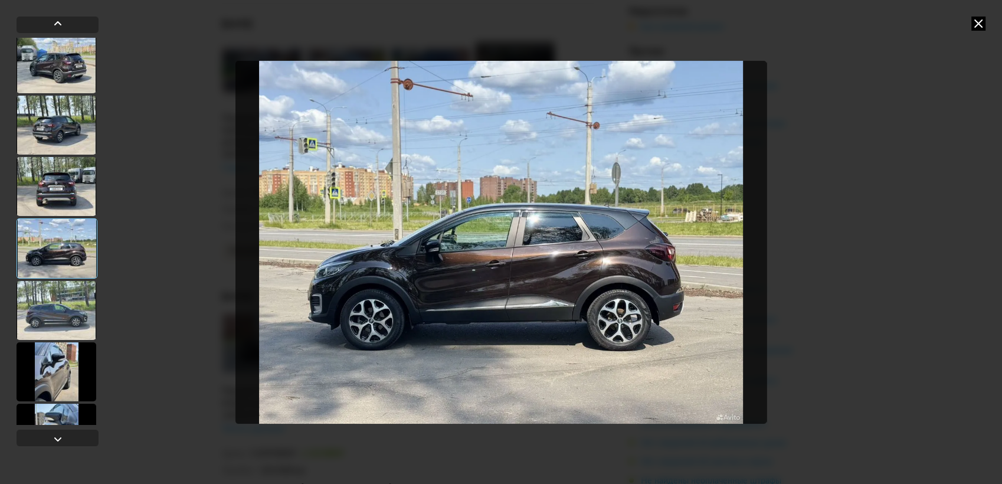
scroll to position [262, 0]
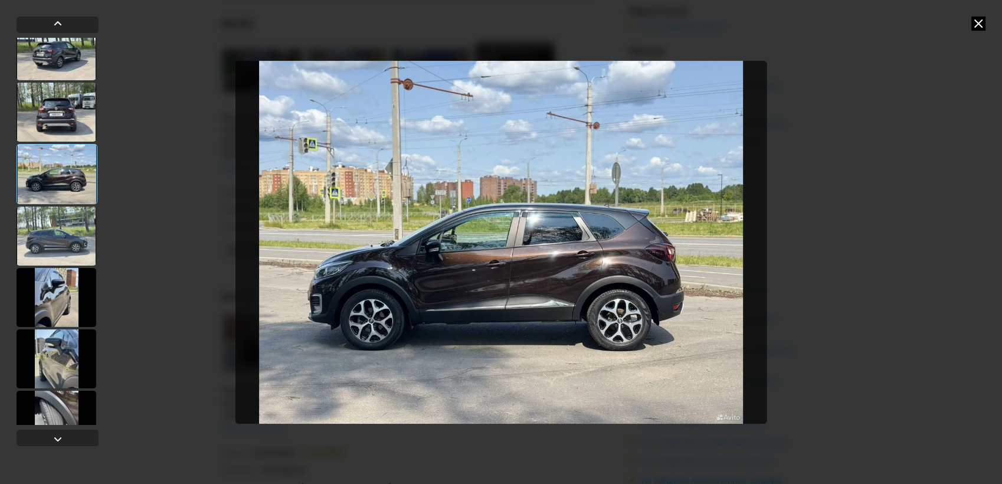
click at [70, 239] on div at bounding box center [57, 236] width 80 height 59
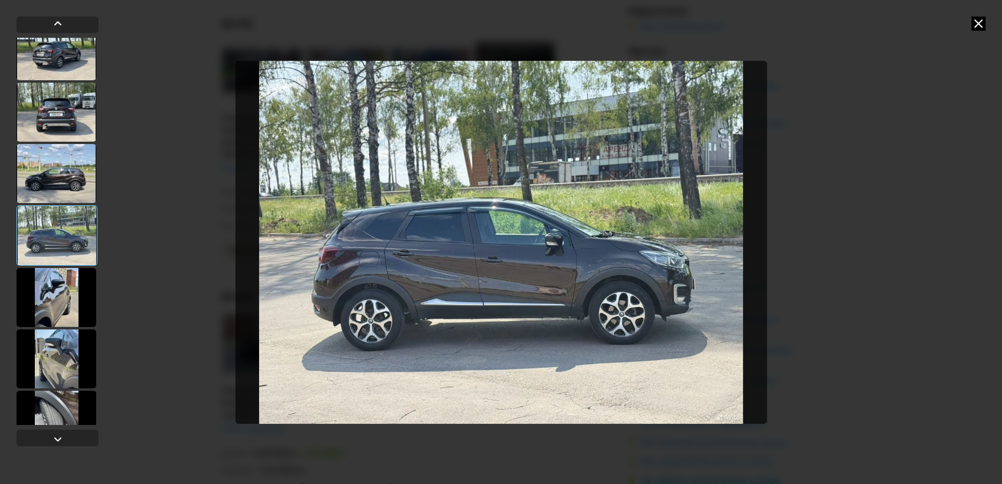
drag, startPoint x: 68, startPoint y: 302, endPoint x: 76, endPoint y: 298, distance: 9.2
click at [66, 300] on div at bounding box center [57, 297] width 80 height 59
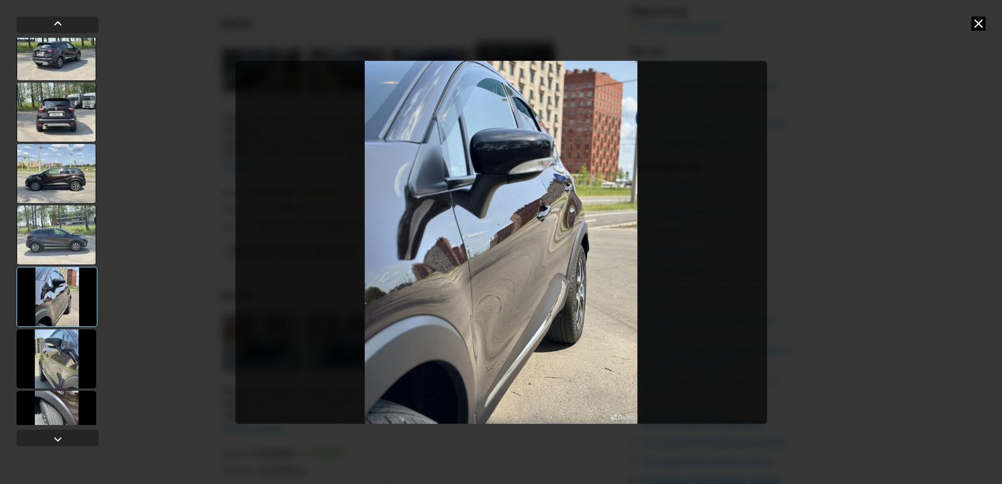
click at [57, 354] on div at bounding box center [57, 358] width 80 height 59
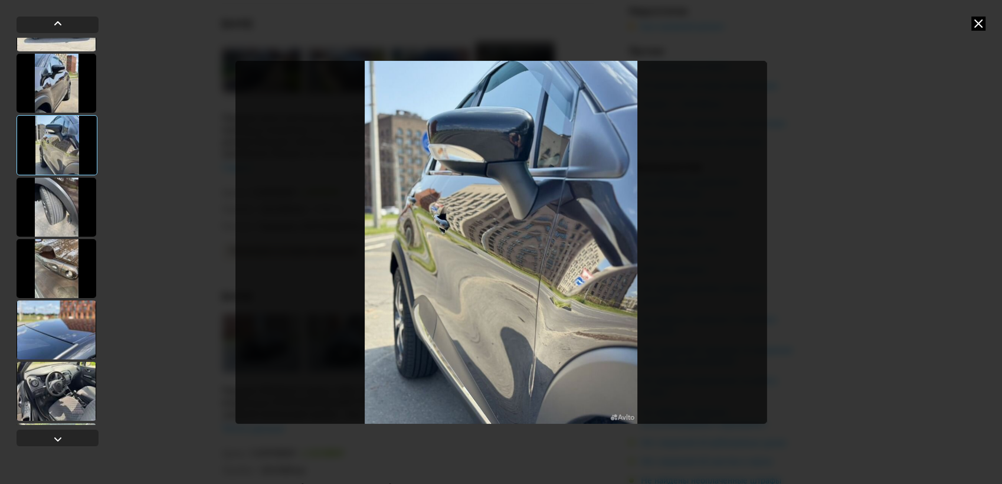
scroll to position [524, 0]
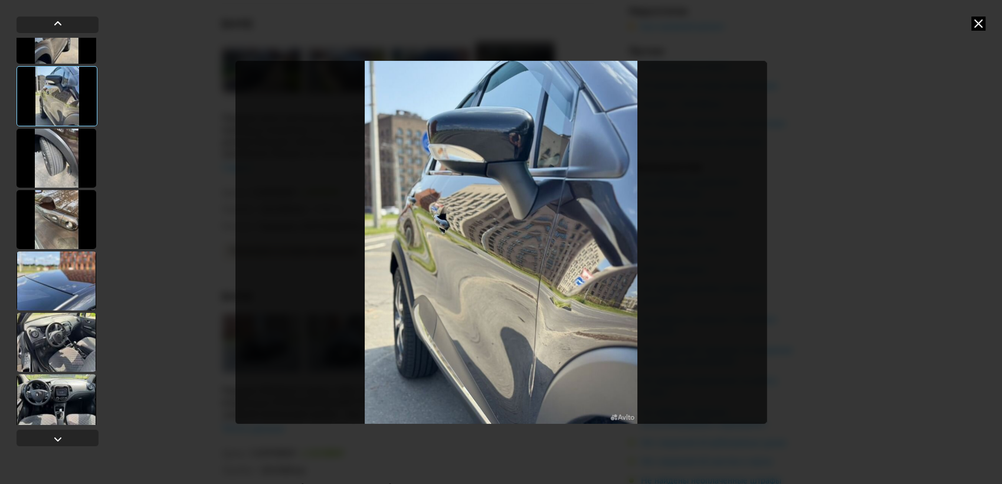
click at [63, 159] on div at bounding box center [57, 158] width 80 height 59
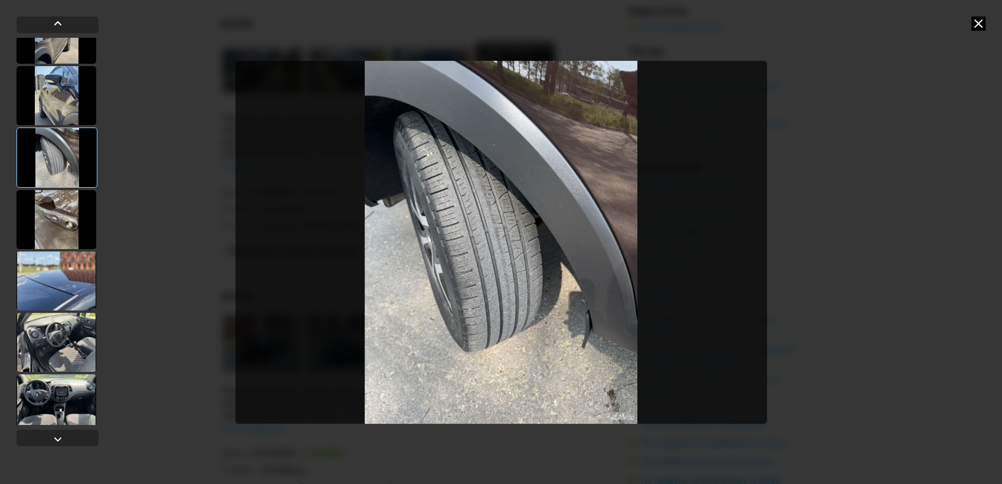
click at [59, 210] on div at bounding box center [57, 219] width 80 height 59
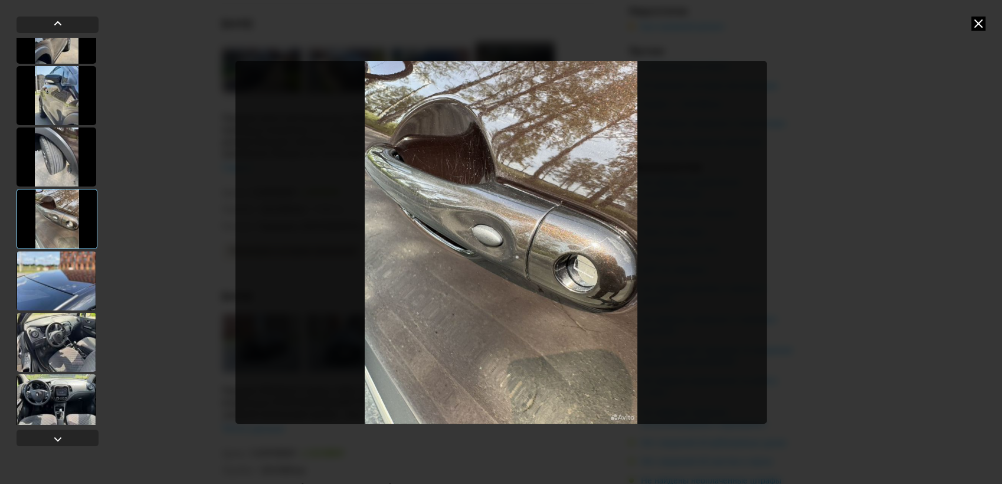
click at [55, 290] on div at bounding box center [57, 280] width 80 height 59
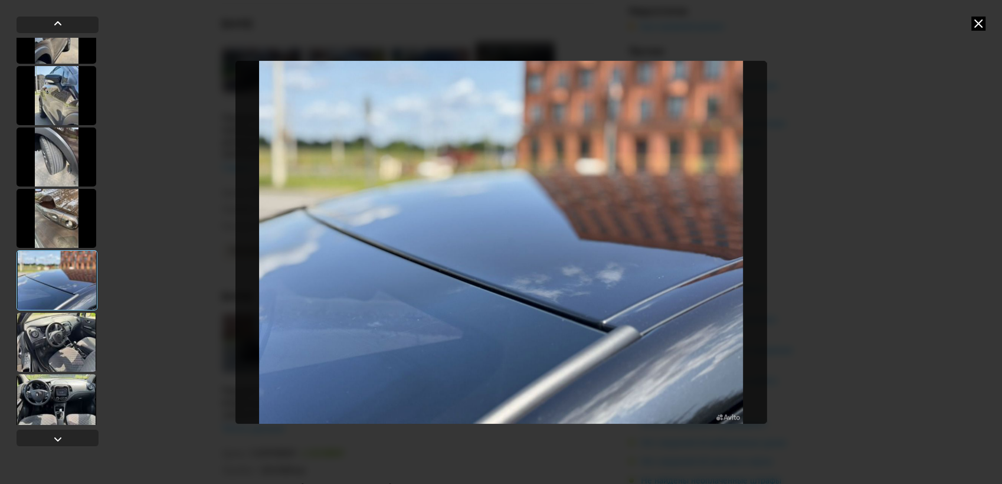
scroll to position [721, 0]
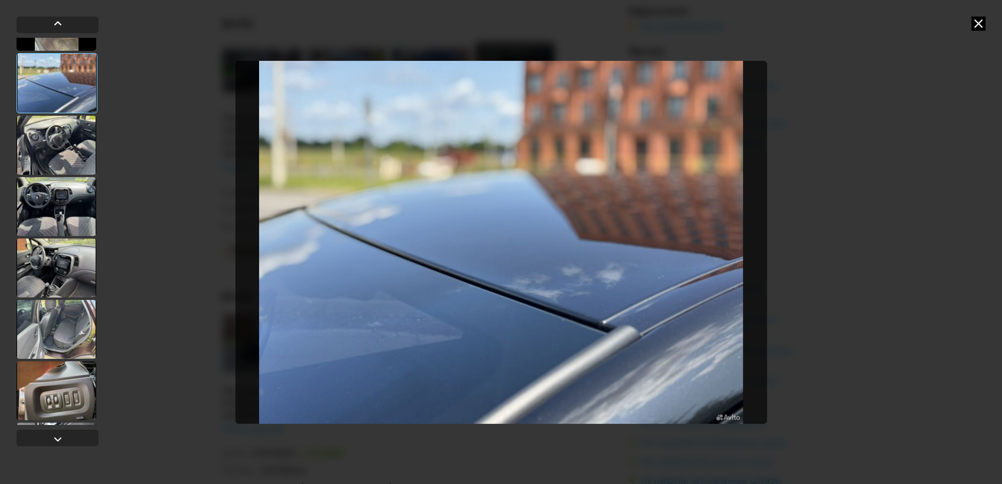
click at [47, 161] on div at bounding box center [57, 145] width 80 height 59
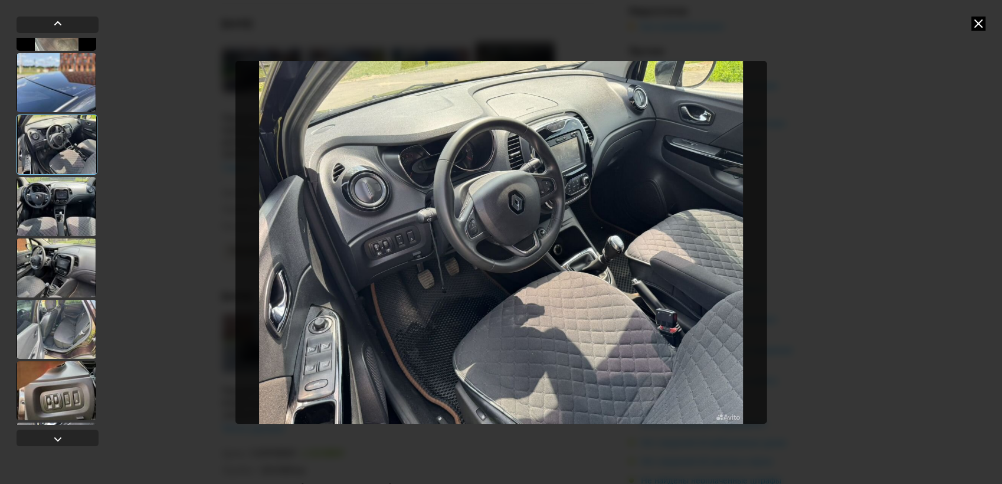
click at [66, 205] on div at bounding box center [57, 206] width 80 height 59
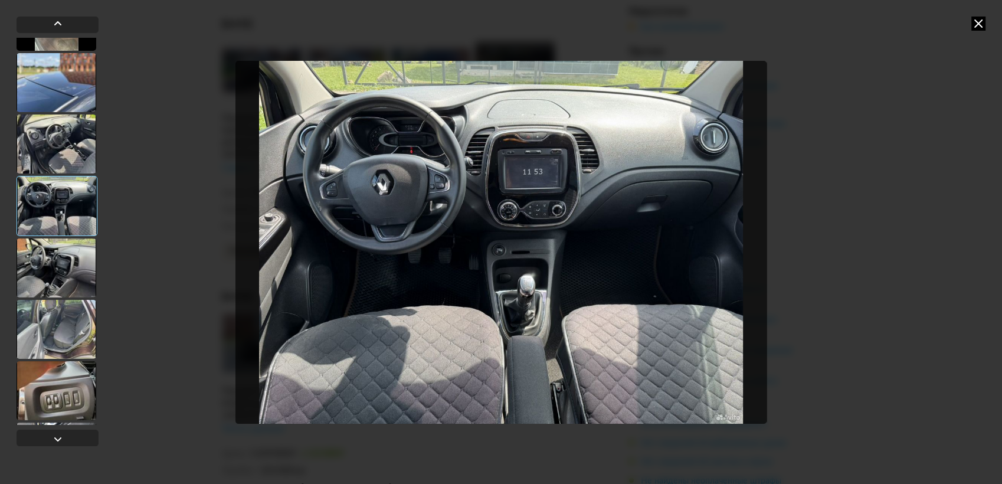
click at [63, 255] on div at bounding box center [57, 267] width 80 height 59
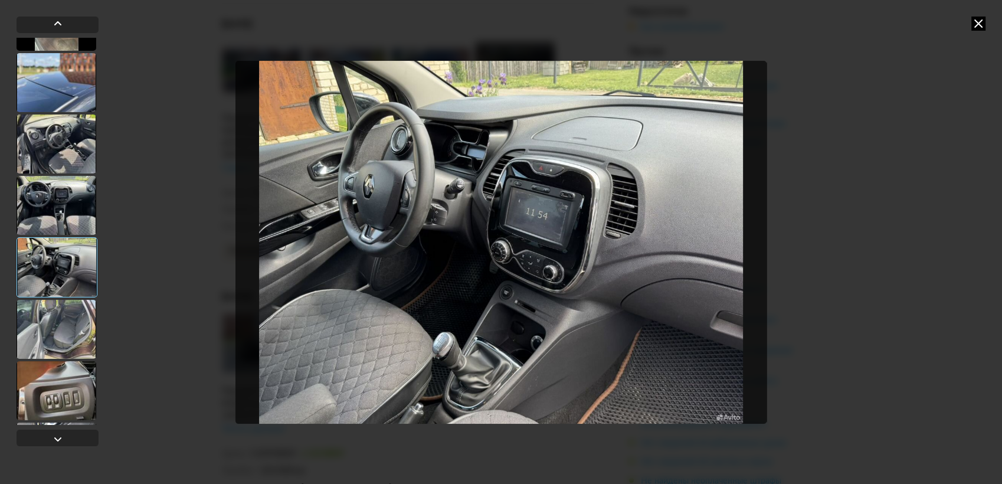
click at [66, 310] on div at bounding box center [57, 329] width 80 height 59
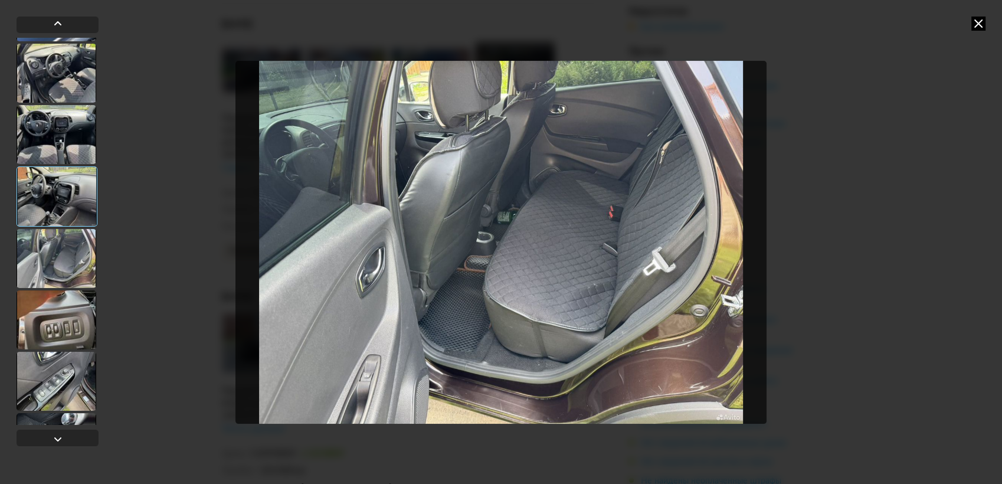
scroll to position [964, 0]
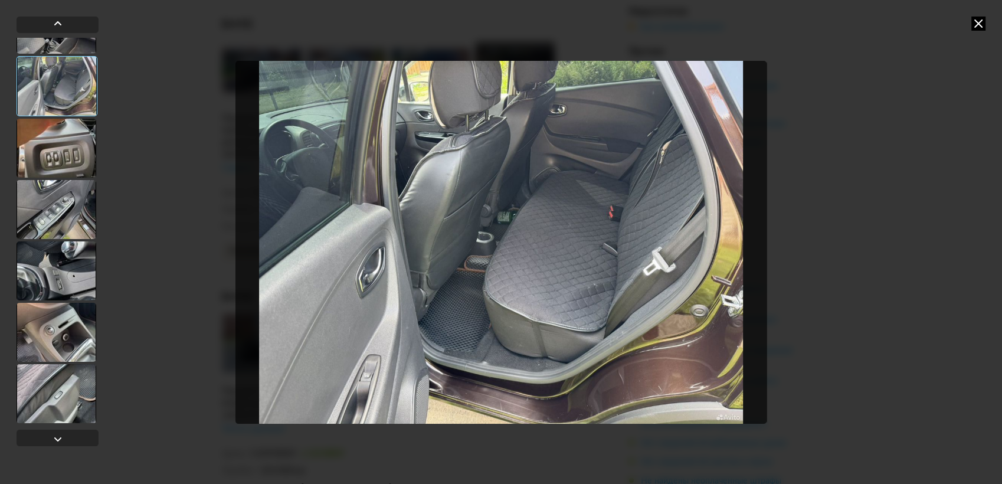
click at [68, 158] on div at bounding box center [57, 148] width 80 height 59
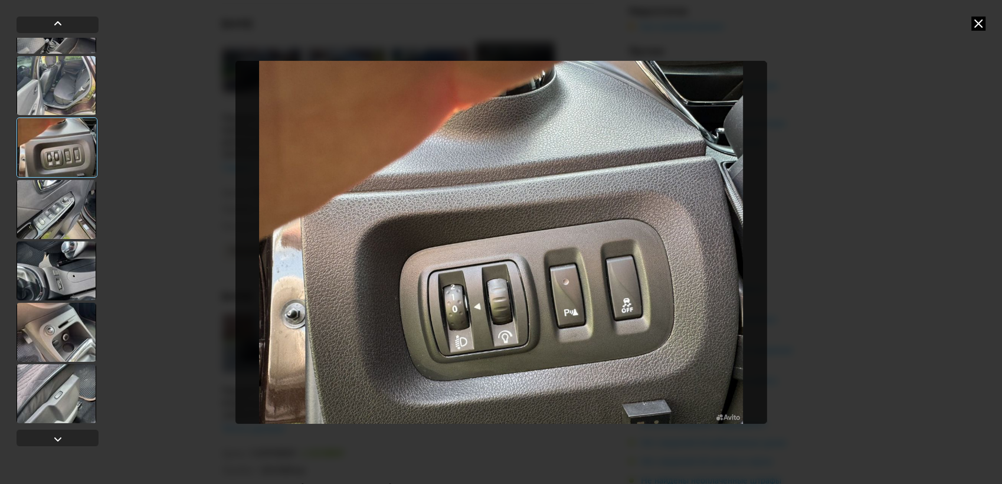
click at [67, 207] on div at bounding box center [57, 209] width 80 height 59
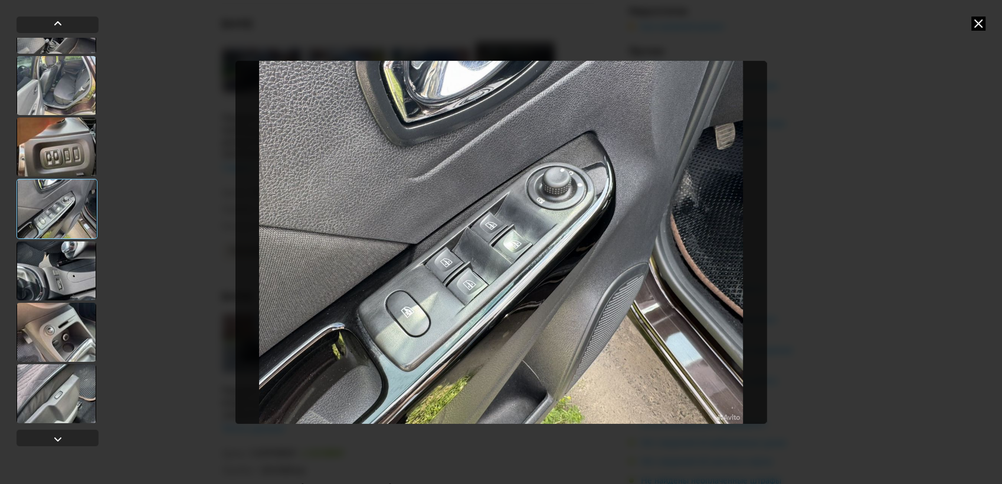
drag, startPoint x: 57, startPoint y: 260, endPoint x: 71, endPoint y: 269, distance: 17.5
click at [58, 260] on div at bounding box center [57, 270] width 80 height 59
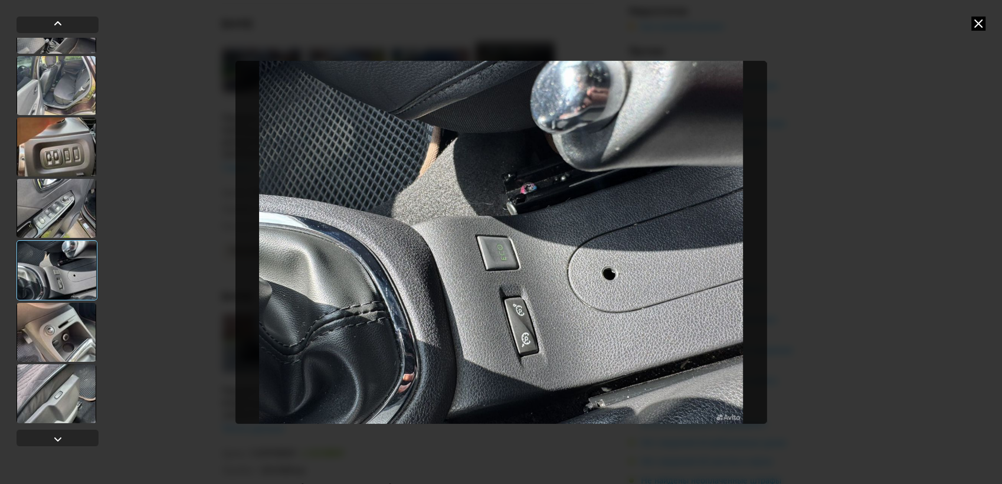
click at [73, 401] on div at bounding box center [57, 393] width 80 height 59
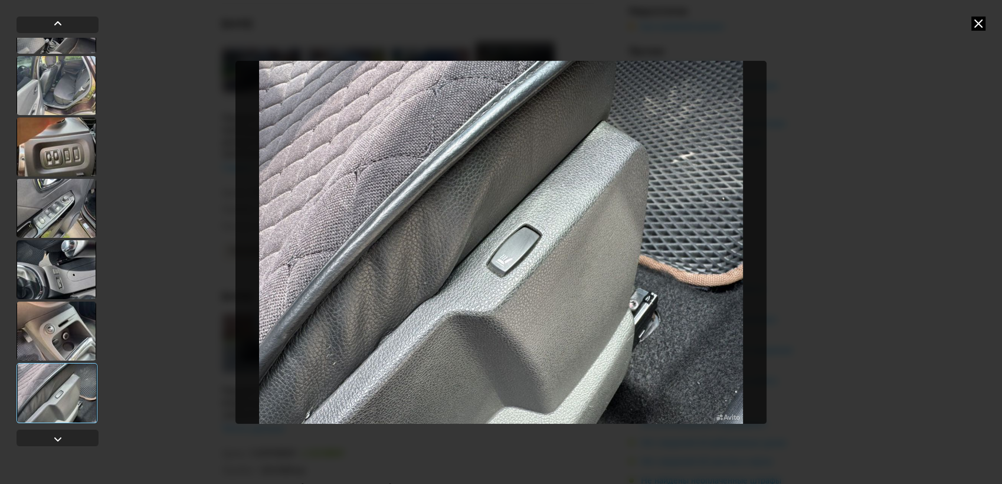
click at [60, 346] on div at bounding box center [57, 331] width 80 height 59
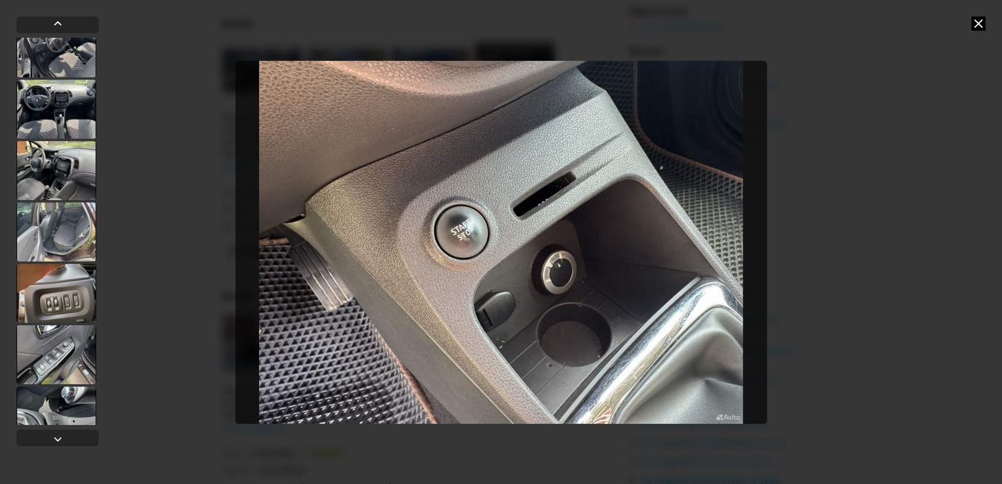
scroll to position [636, 0]
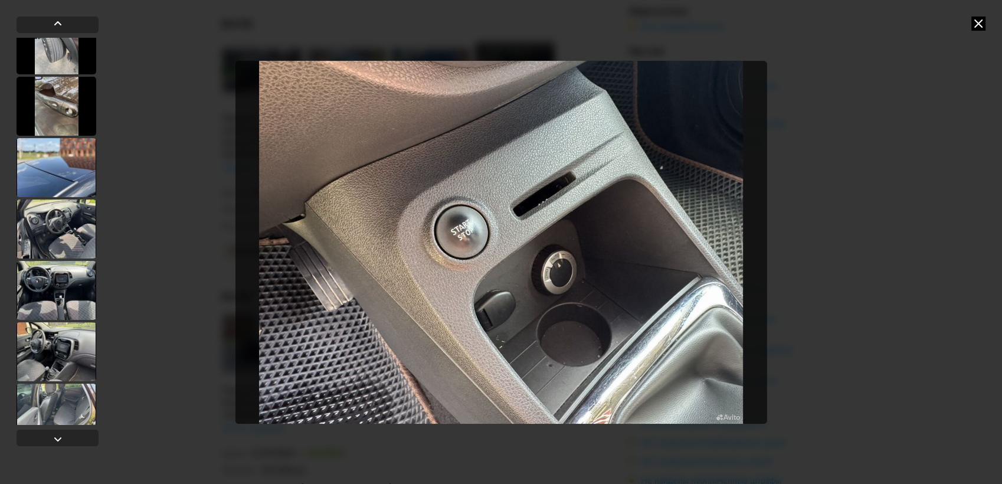
click at [53, 133] on div at bounding box center [57, 106] width 80 height 59
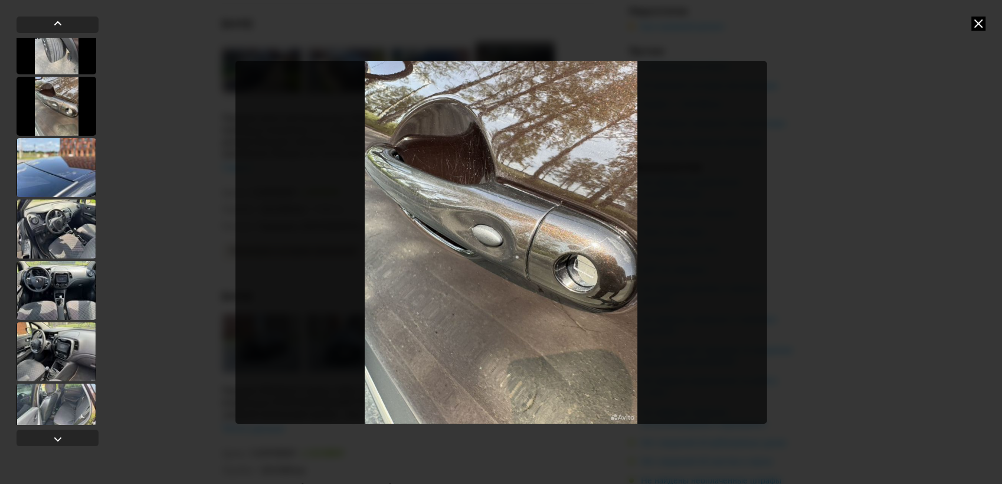
click at [56, 113] on div at bounding box center [57, 106] width 80 height 59
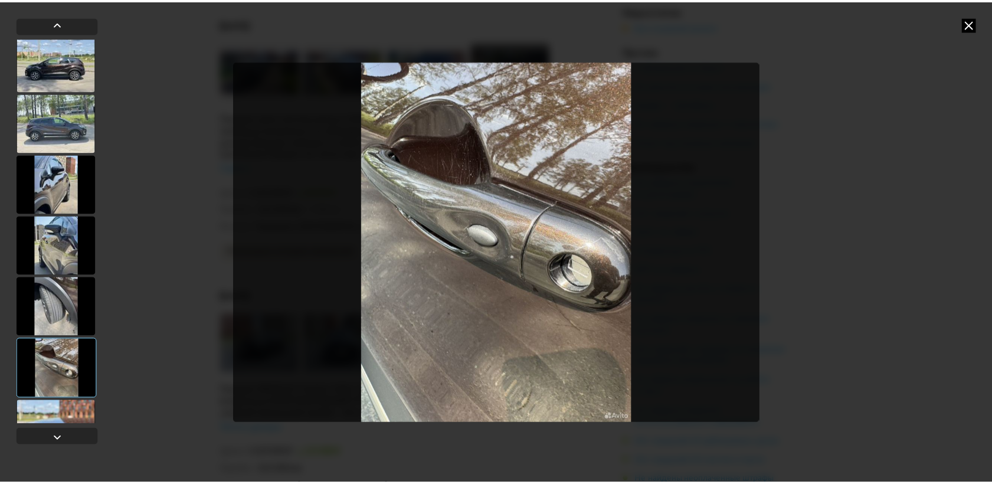
scroll to position [374, 0]
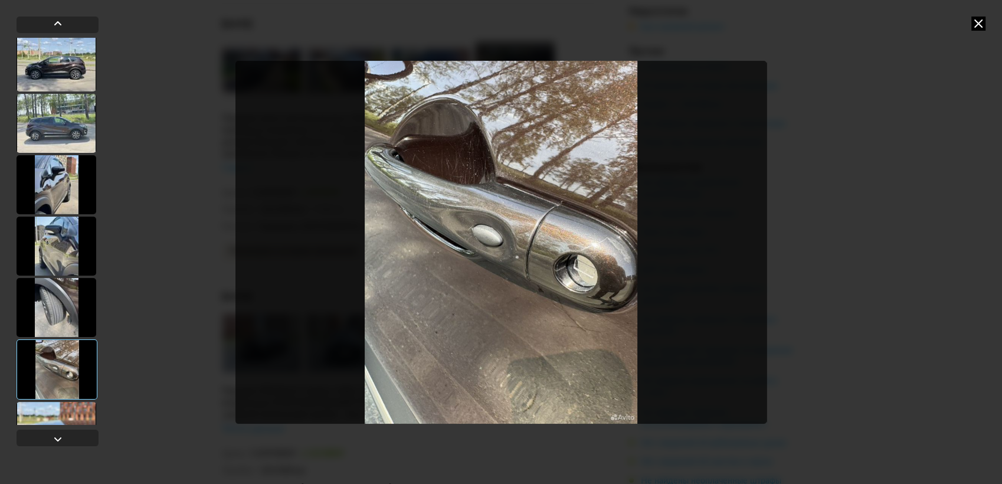
click at [977, 27] on icon at bounding box center [979, 24] width 14 height 14
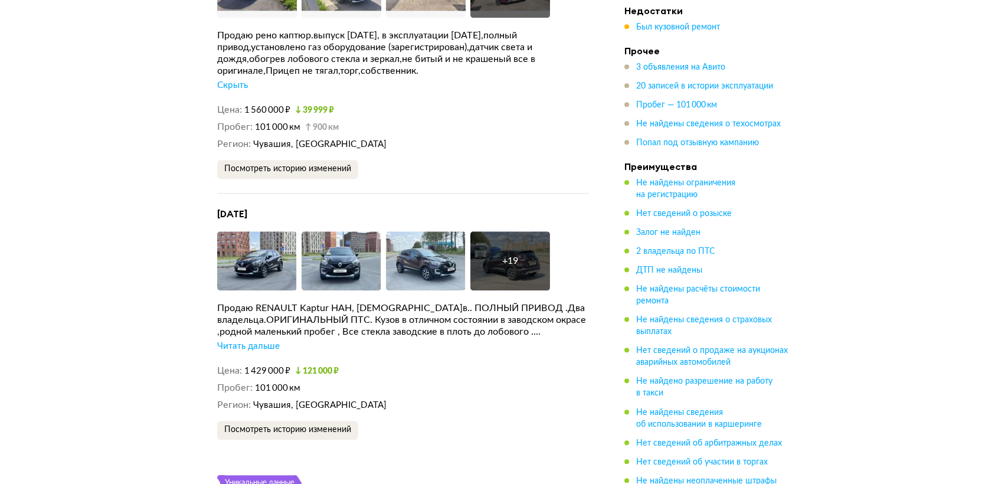
scroll to position [2556, 0]
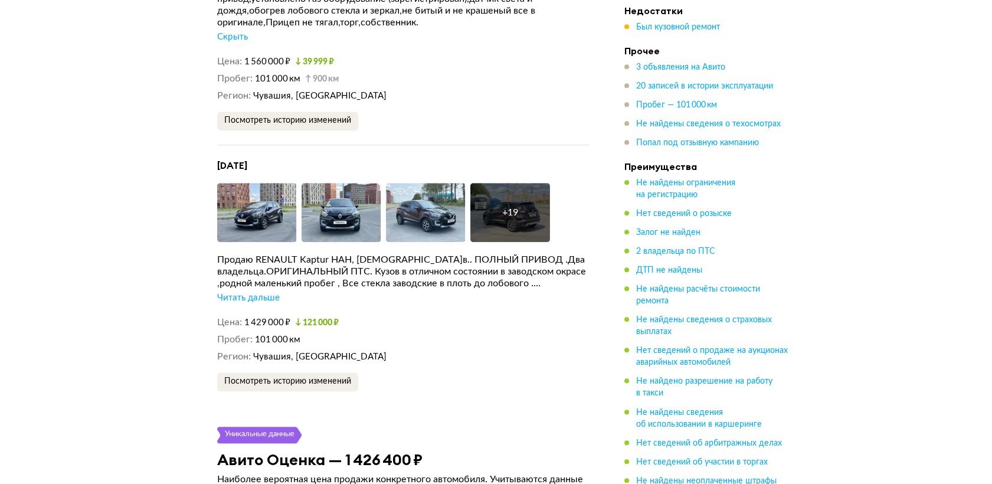
click at [248, 304] on div "Читать дальше" at bounding box center [248, 298] width 63 height 12
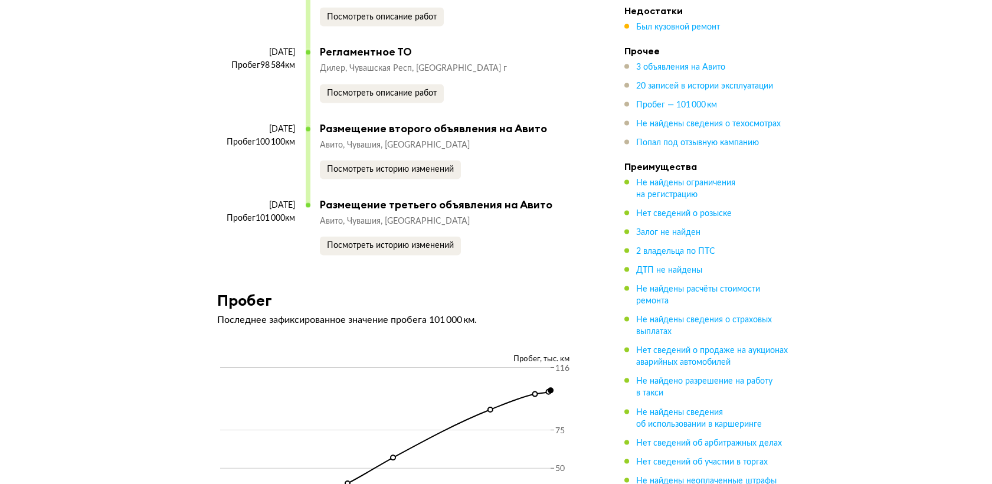
scroll to position [4457, 0]
